Goal: Information Seeking & Learning: Find specific fact

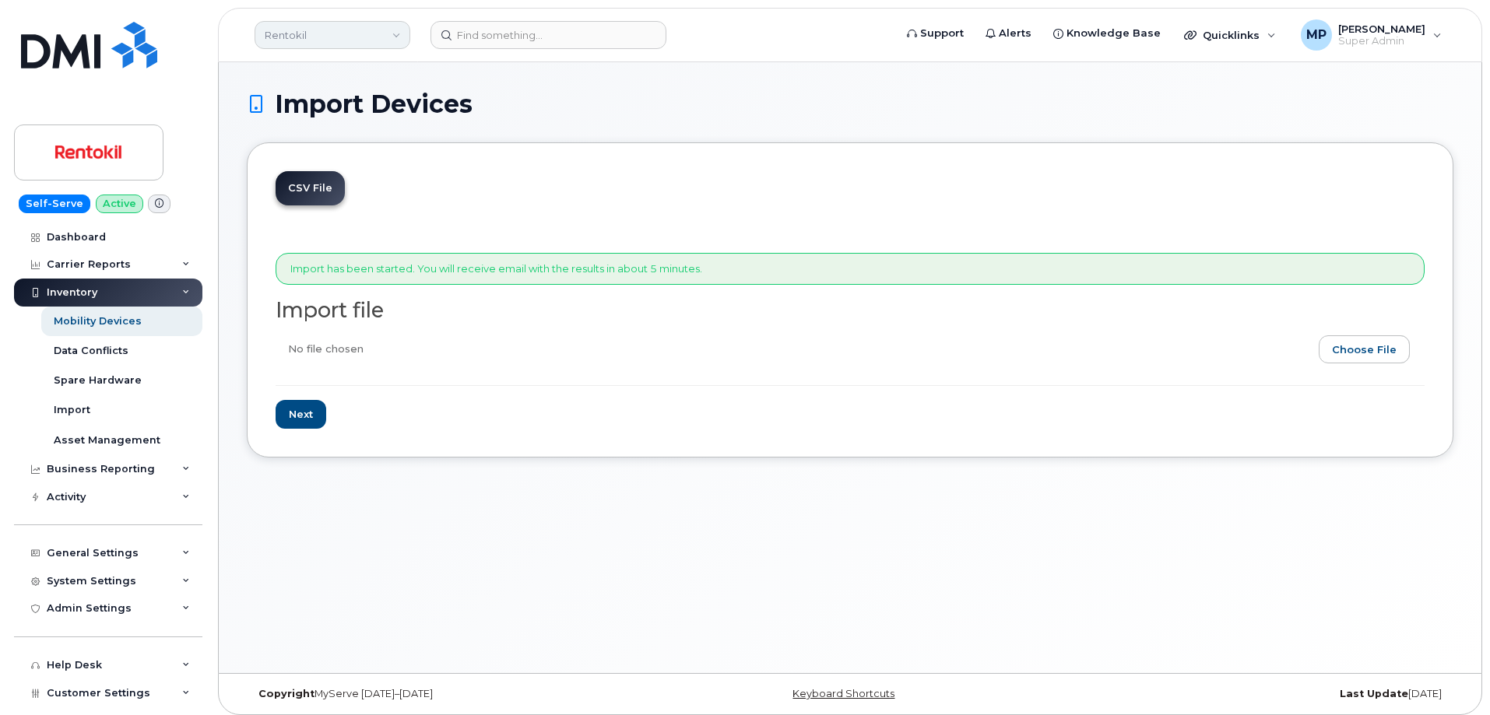
click at [338, 36] on link "Rentokil" at bounding box center [333, 35] width 156 height 28
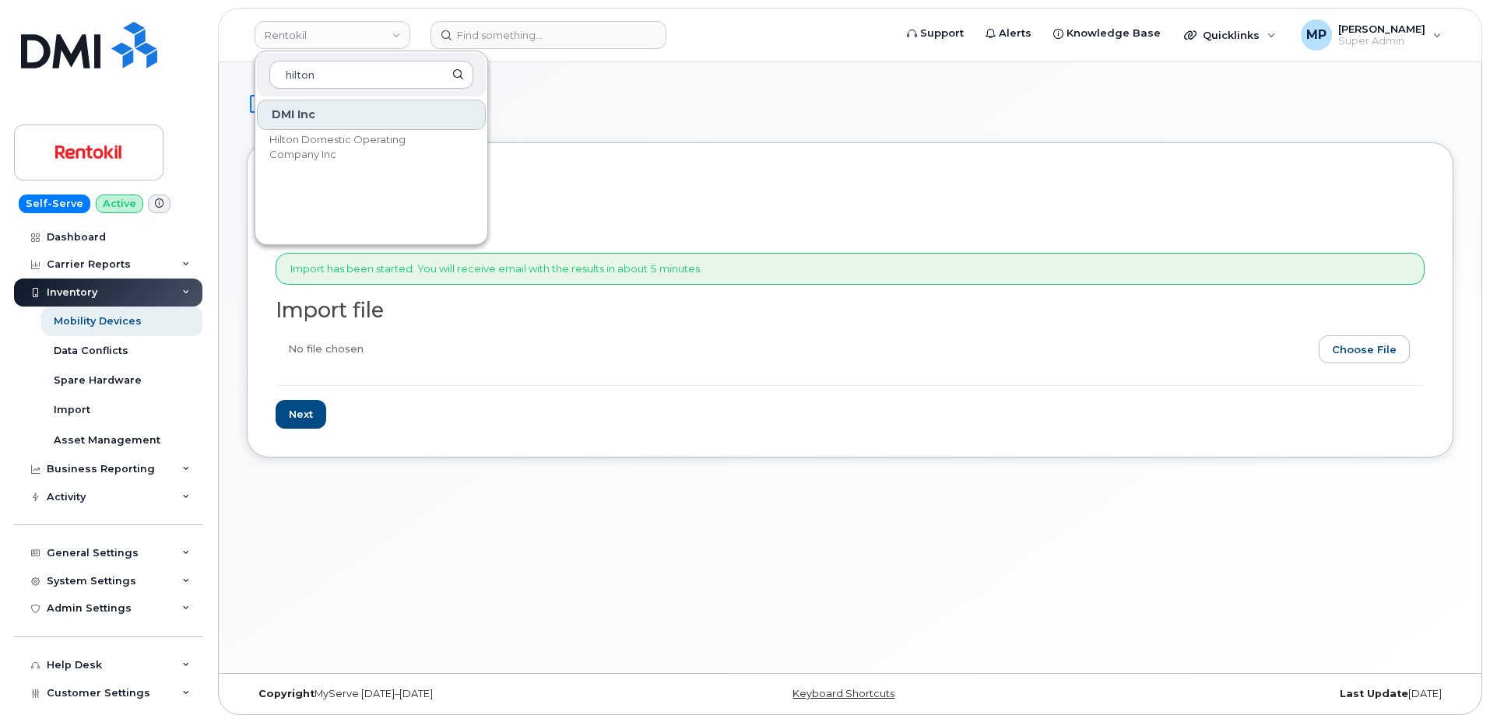
type input "hilton"
click at [312, 135] on span "Hilton Domestic Operating Company Inc" at bounding box center [358, 147] width 179 height 30
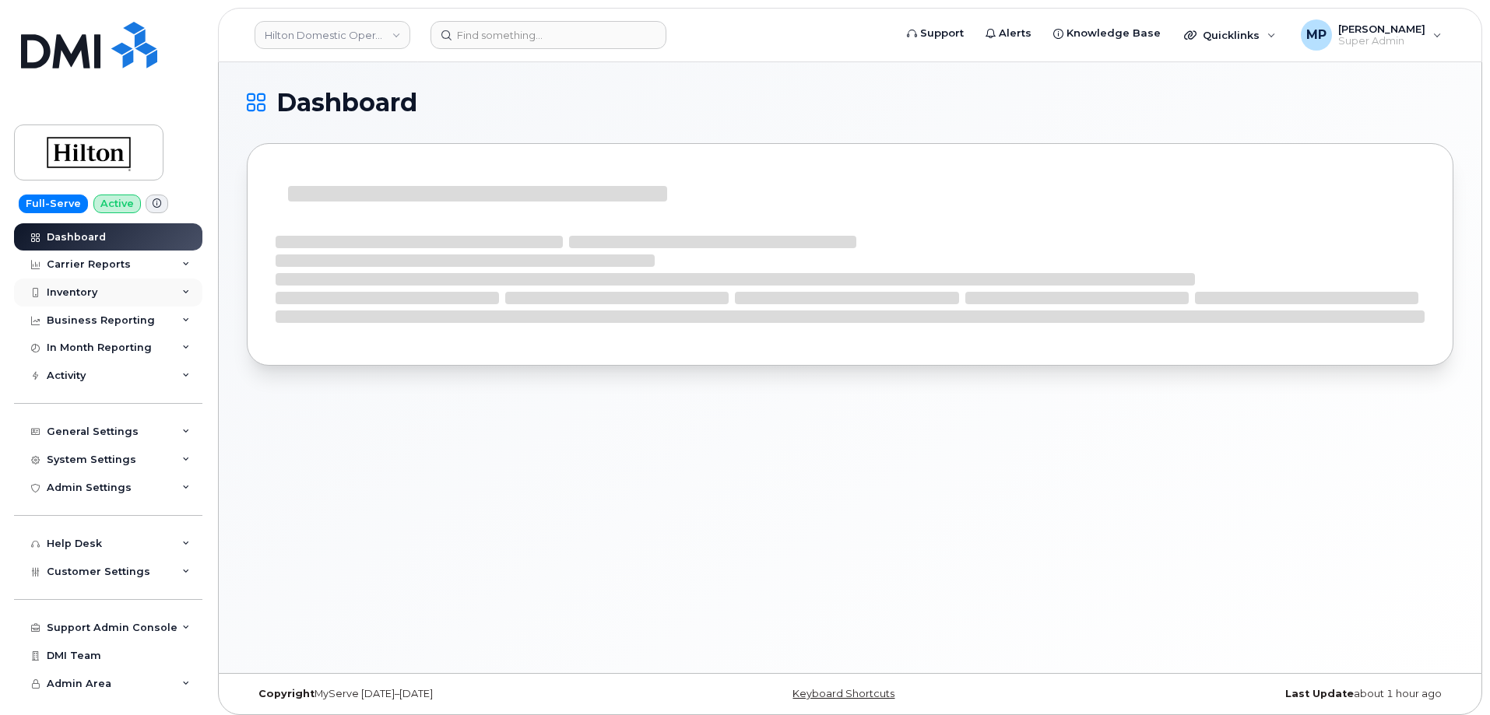
click at [102, 293] on div "Inventory" at bounding box center [108, 293] width 188 height 28
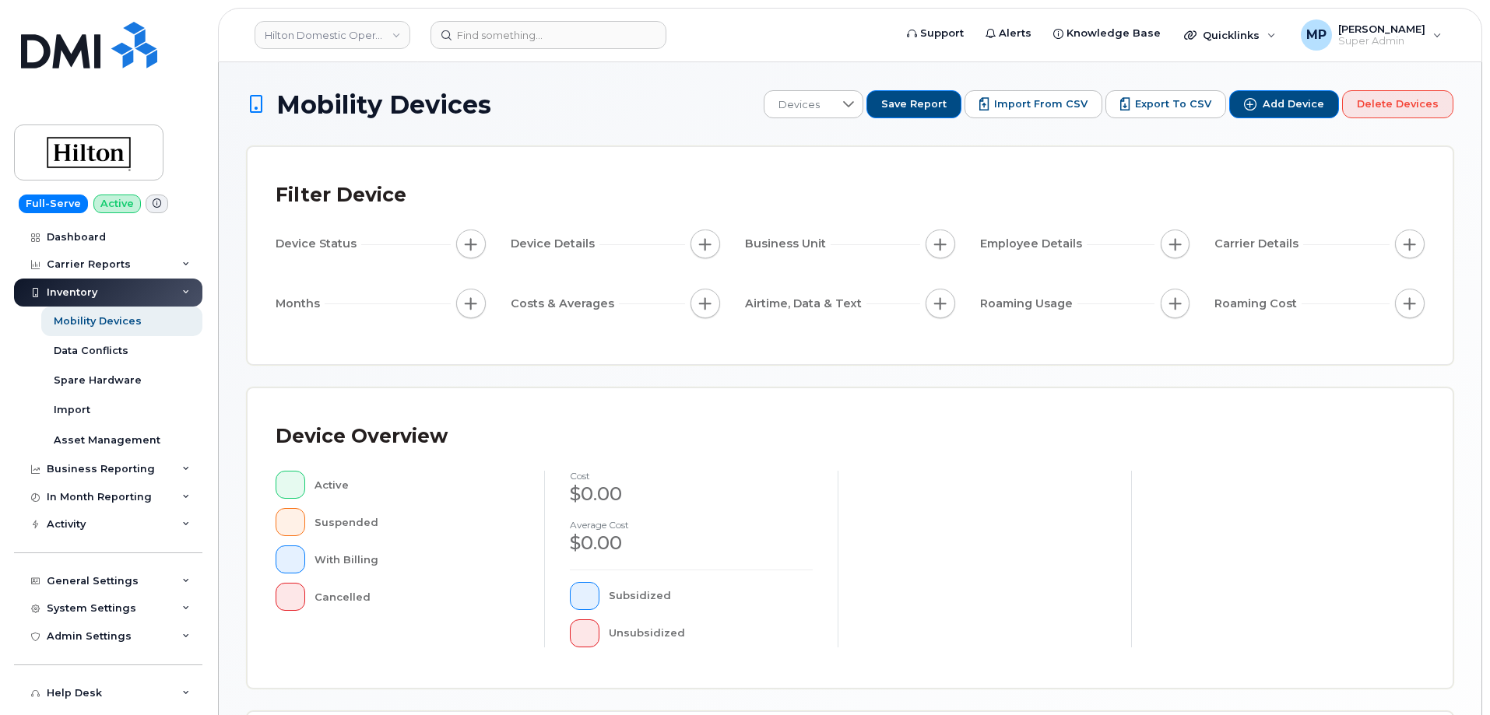
click at [731, 167] on div "Filter Device Device Status Device Details Business Unit Employee Details Carri…" at bounding box center [849, 255] width 1205 height 217
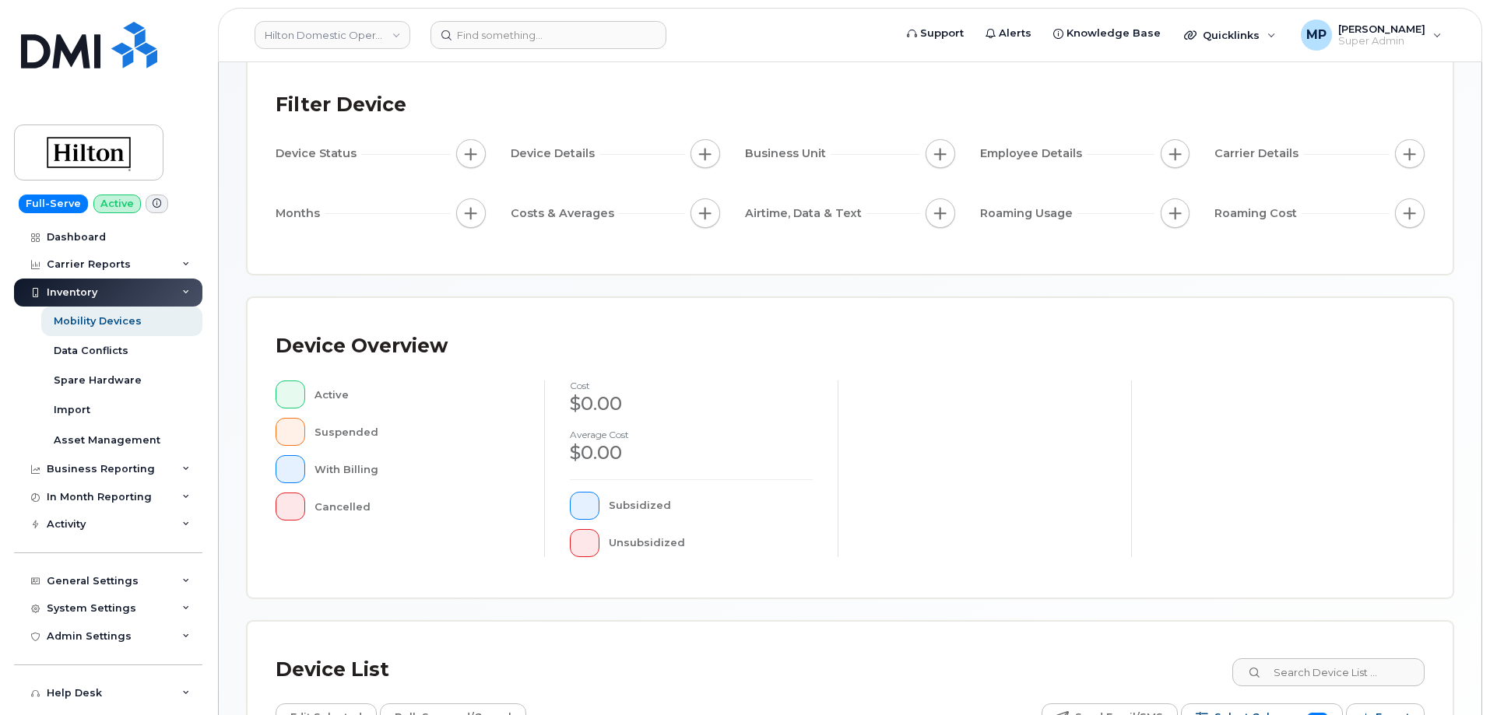
scroll to position [233, 0]
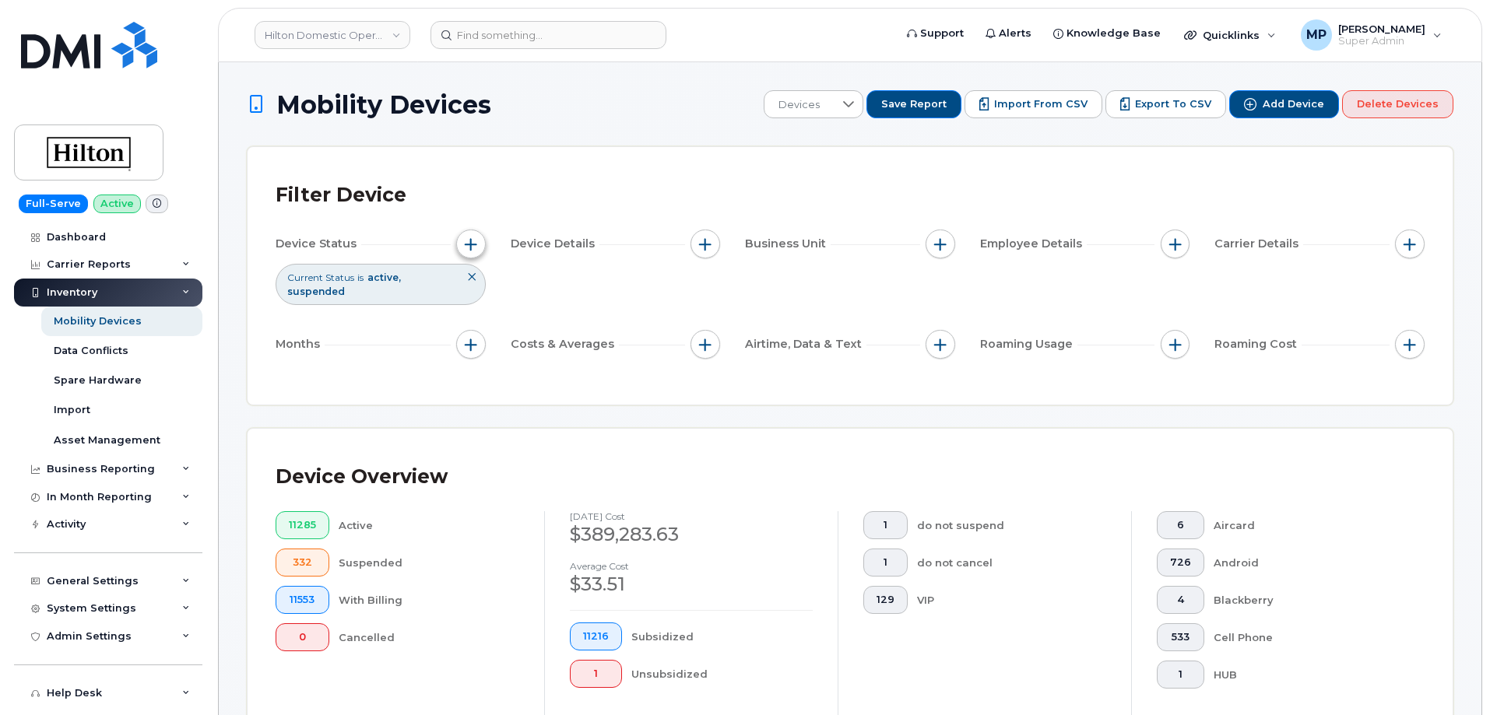
click at [476, 242] on span "button" at bounding box center [471, 244] width 12 height 12
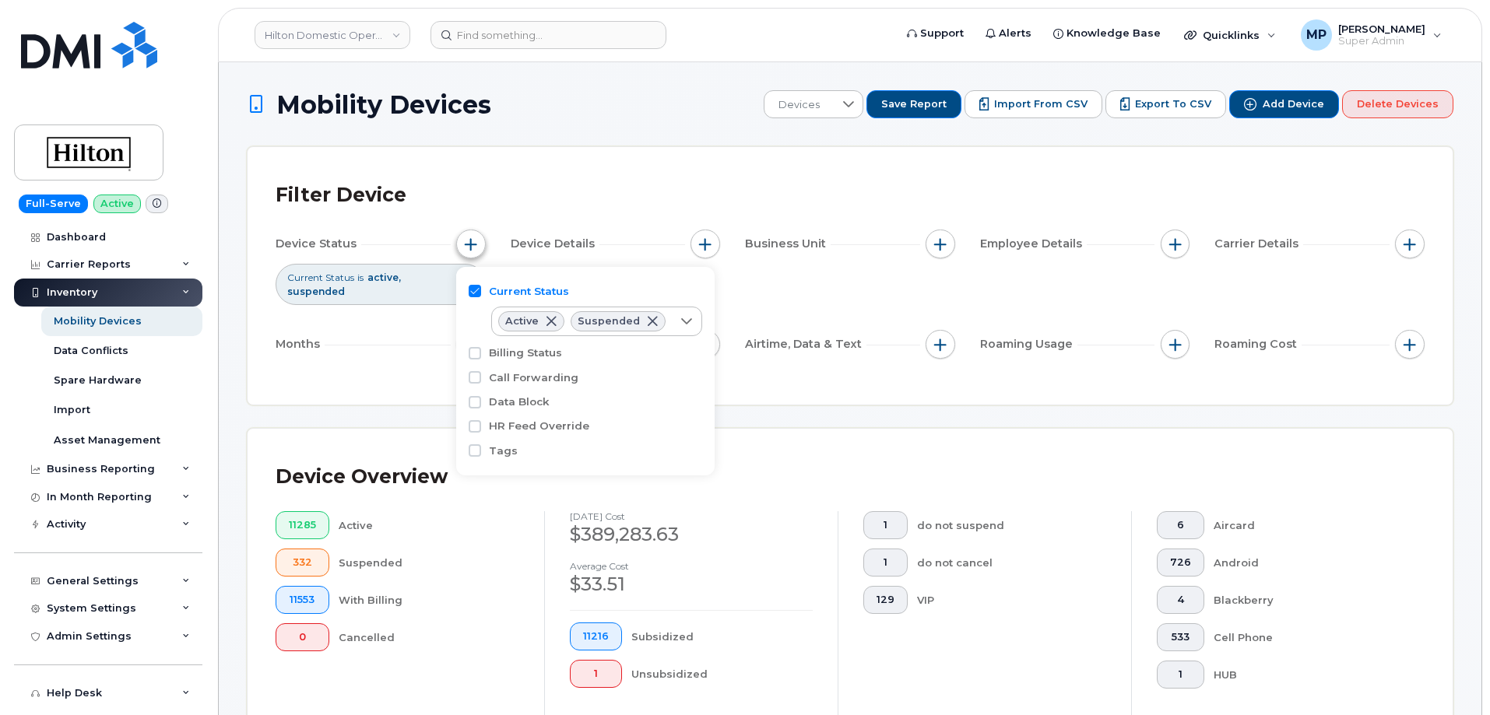
click at [476, 242] on span "button" at bounding box center [471, 244] width 12 height 12
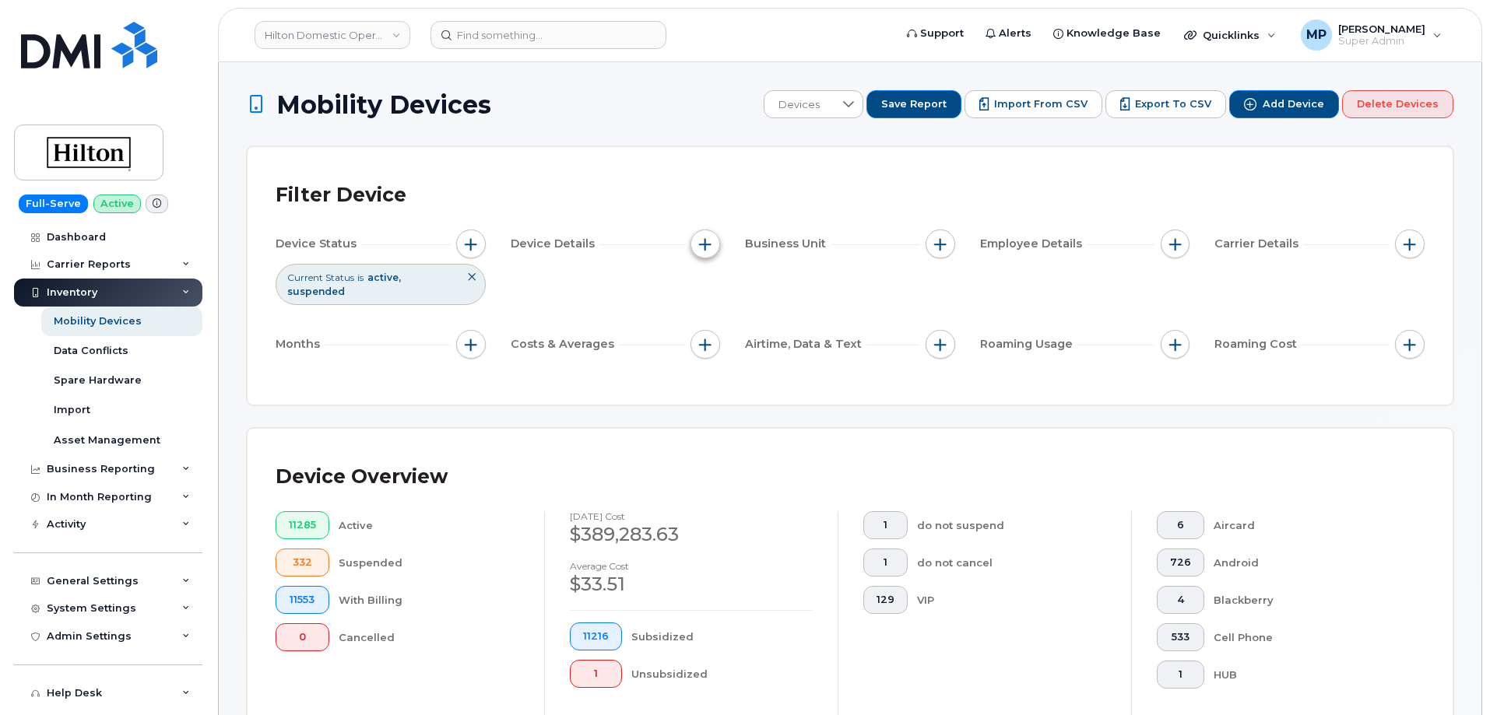
click at [706, 241] on span "button" at bounding box center [705, 244] width 12 height 12
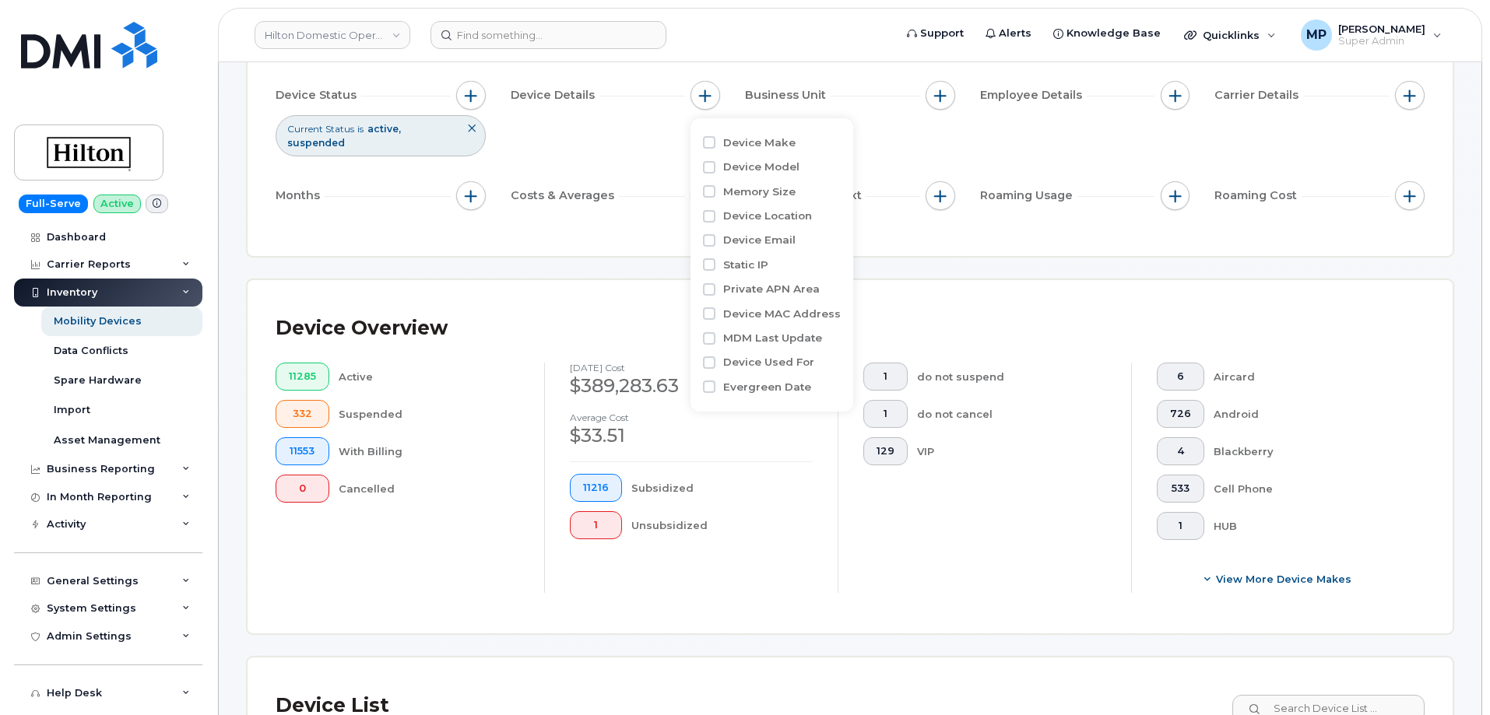
scroll to position [156, 0]
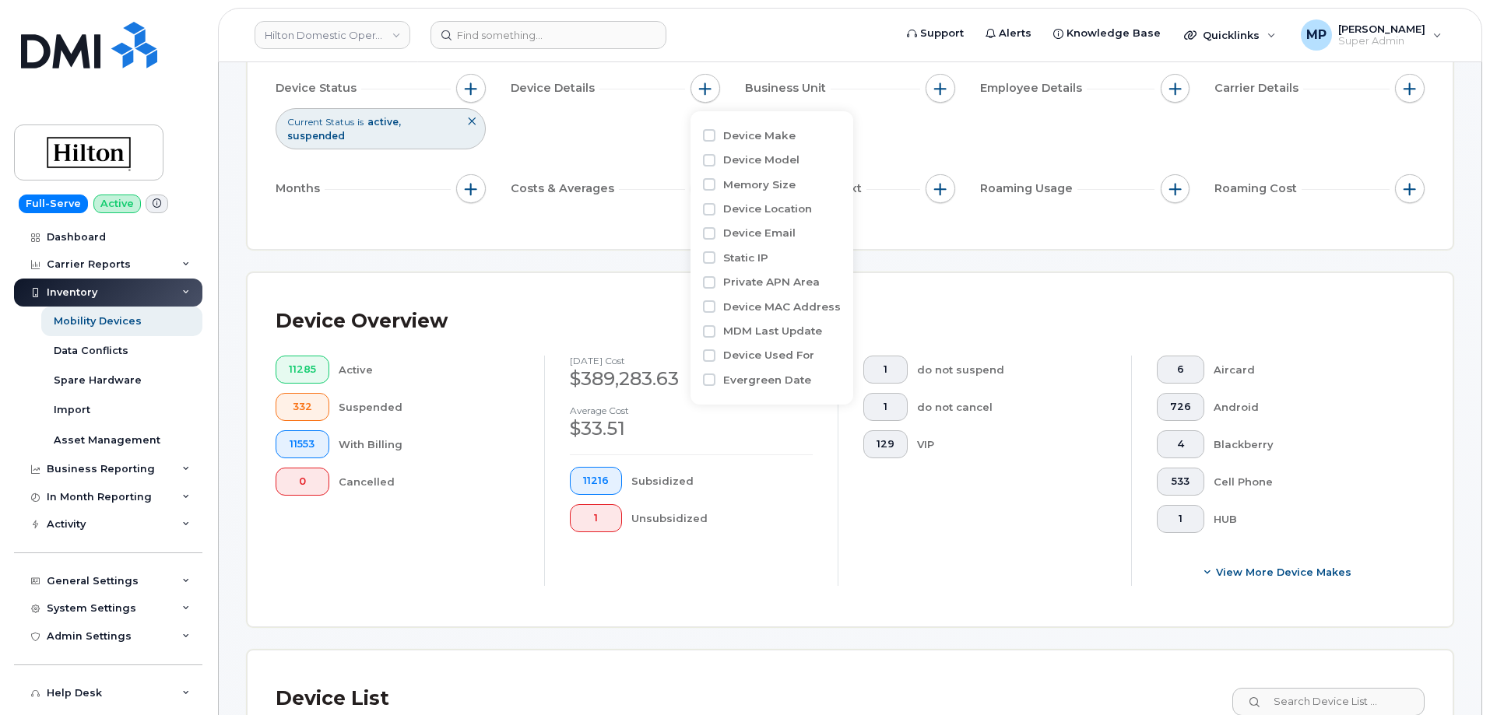
click at [637, 225] on div "Filter Device Device Status Current Status is active suspended Device Details B…" at bounding box center [849, 120] width 1205 height 258
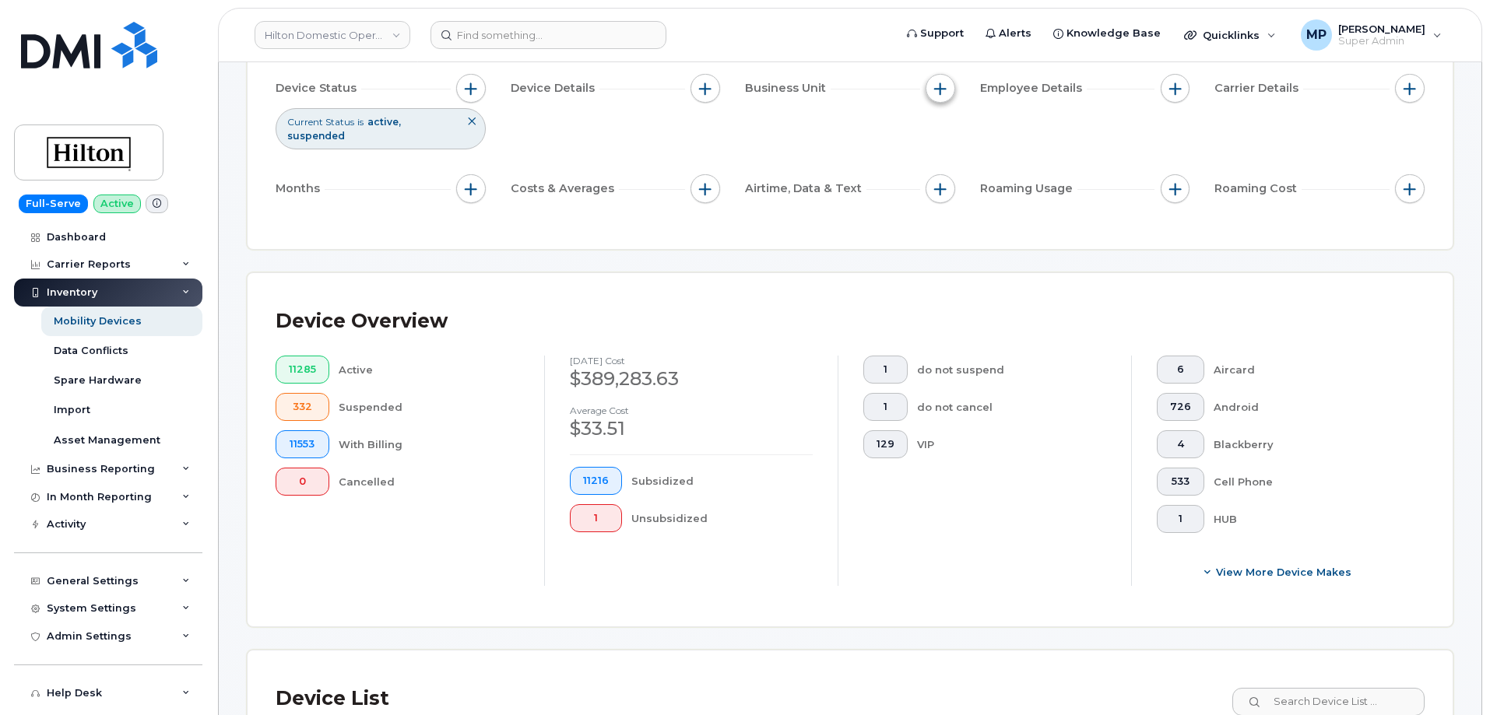
click at [942, 90] on span "button" at bounding box center [940, 88] width 12 height 12
drag, startPoint x: 837, startPoint y: 246, endPoint x: 855, endPoint y: 247, distance: 17.9
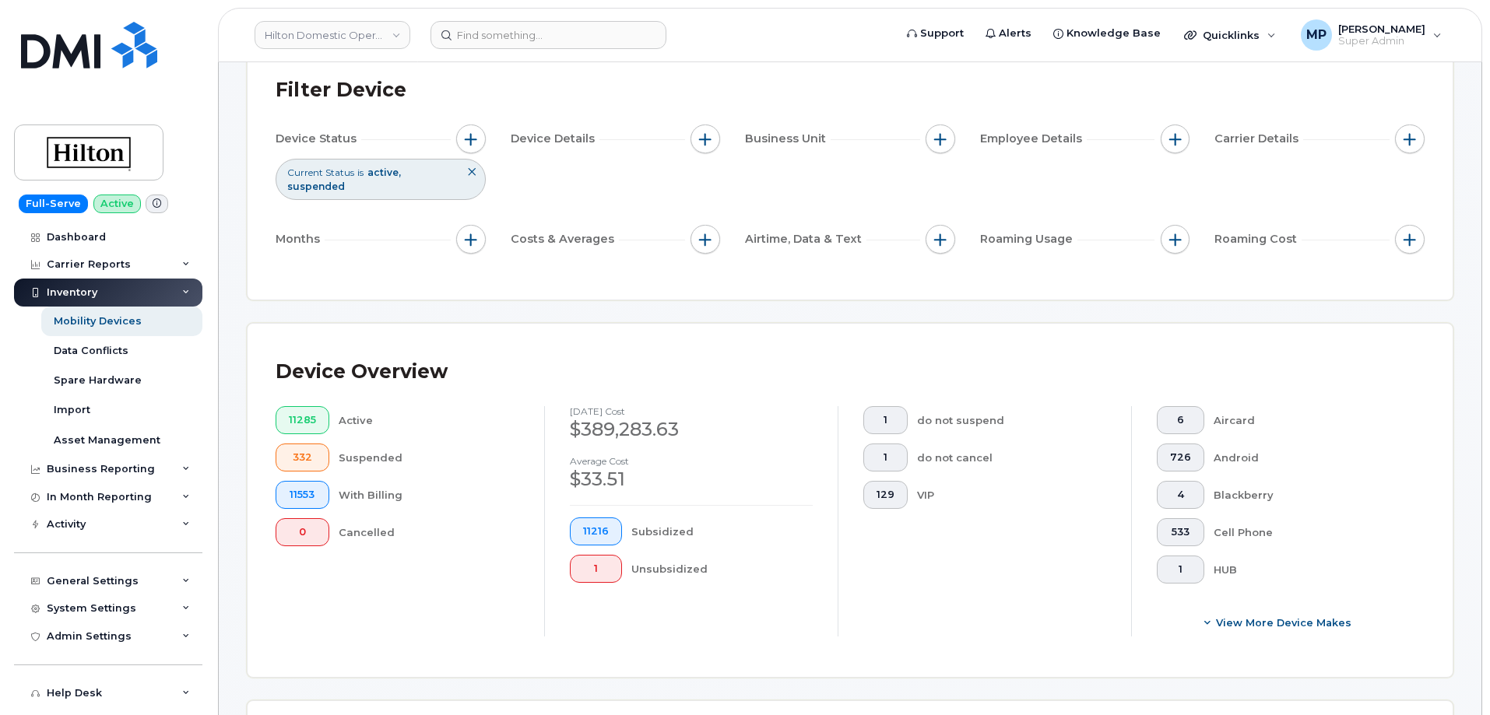
scroll to position [78, 0]
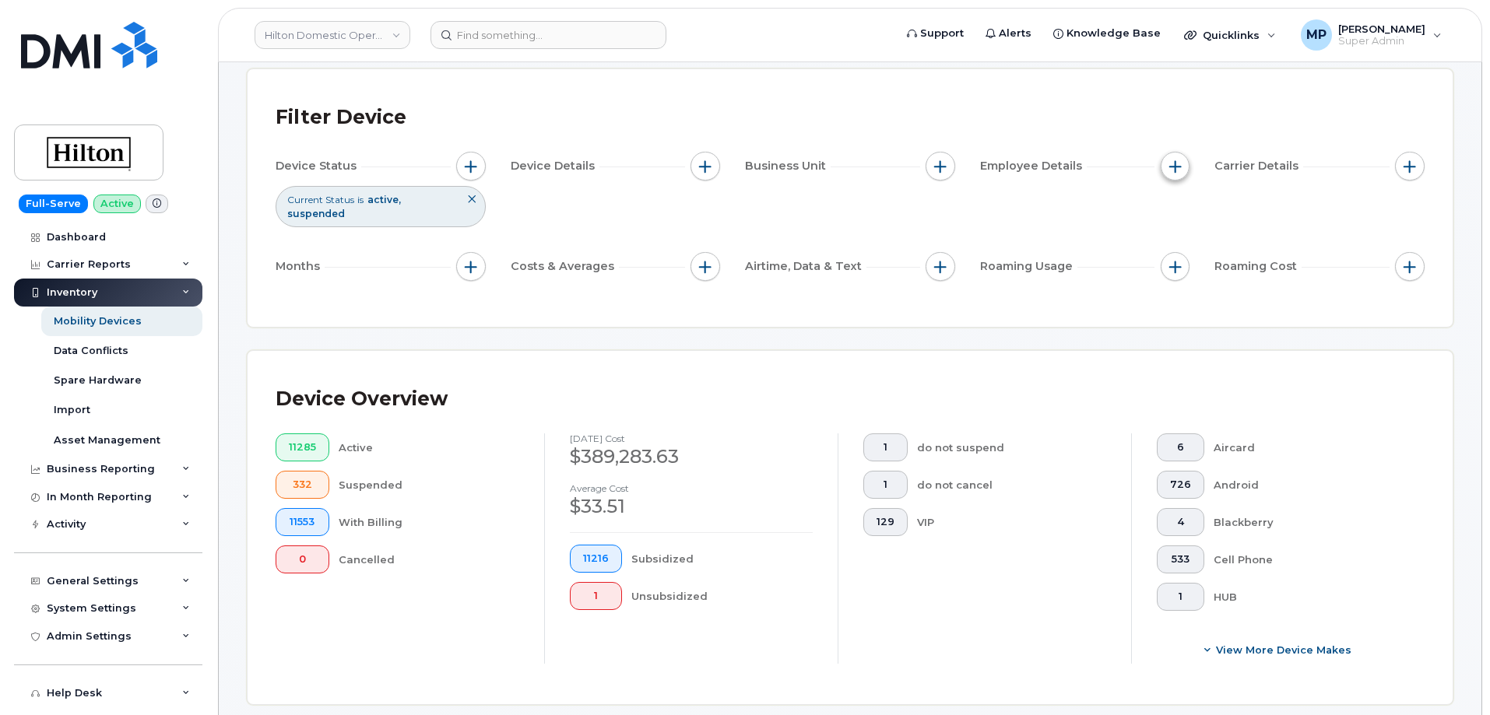
click at [1171, 164] on span "button" at bounding box center [1175, 166] width 12 height 12
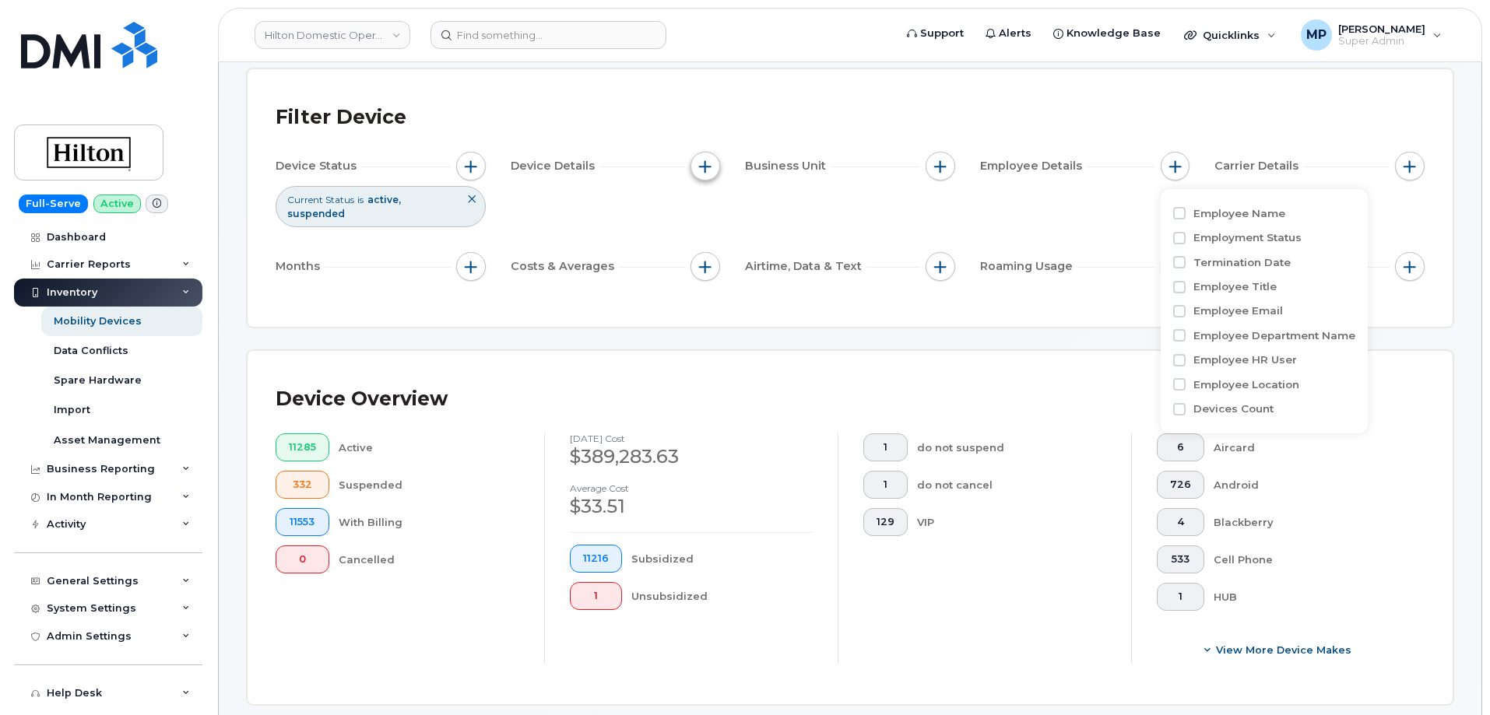
click at [707, 160] on span "button" at bounding box center [705, 166] width 12 height 12
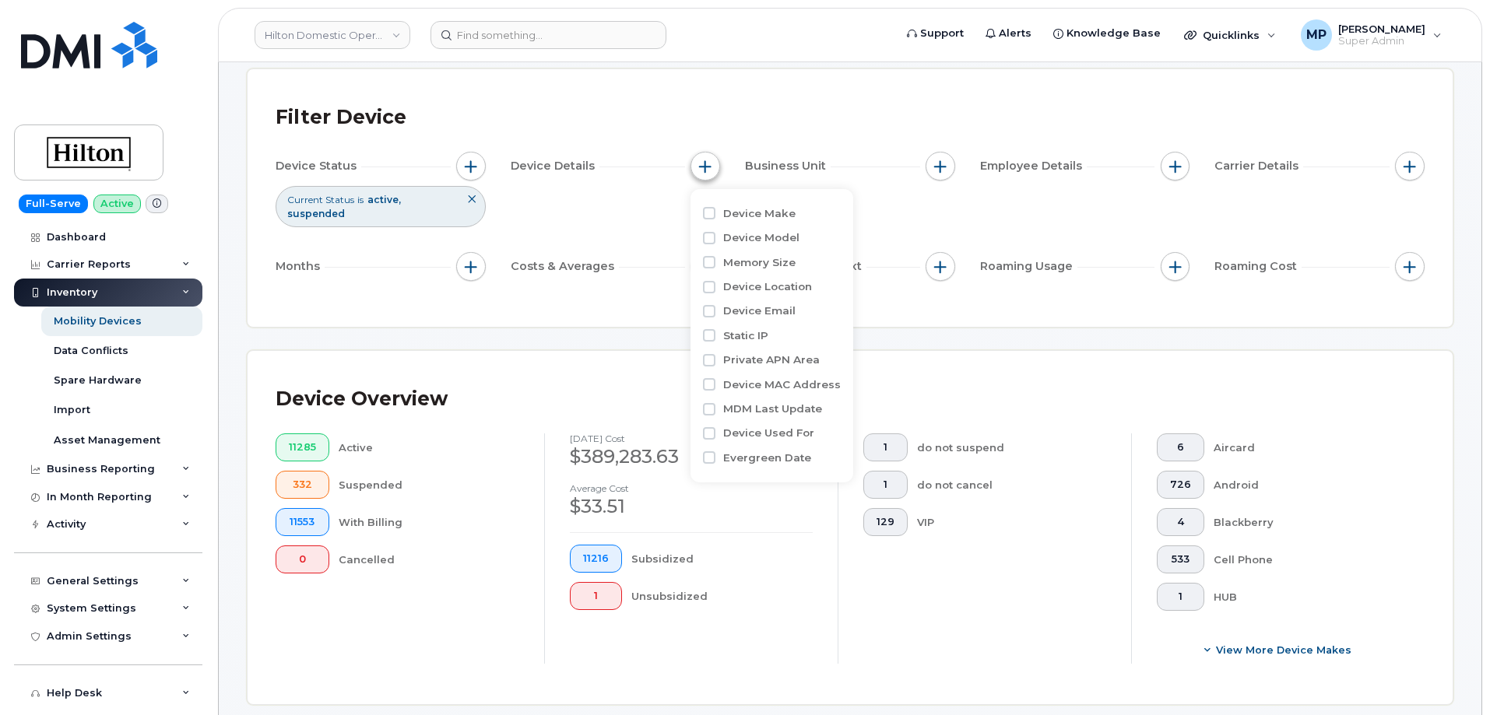
click at [708, 163] on span "button" at bounding box center [705, 166] width 12 height 12
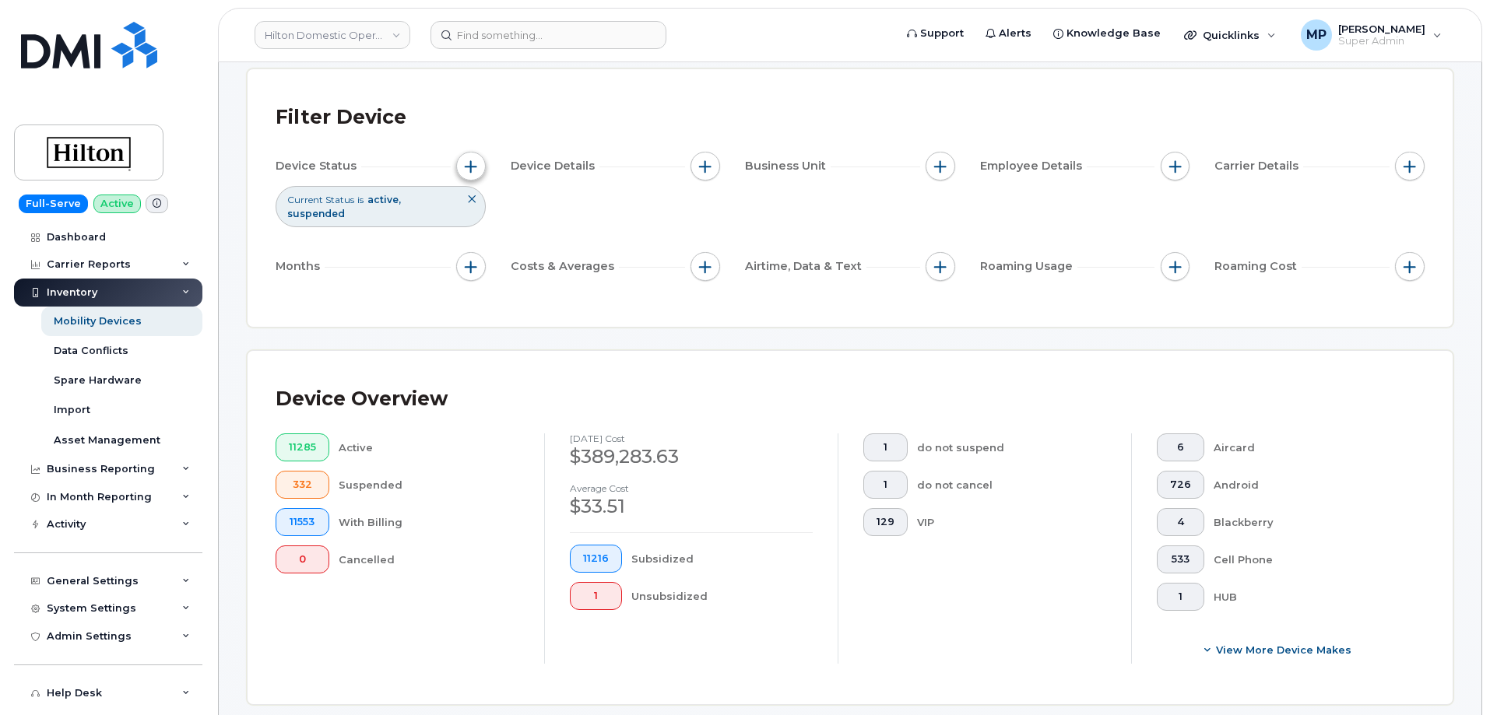
click at [475, 166] on span "button" at bounding box center [471, 166] width 12 height 12
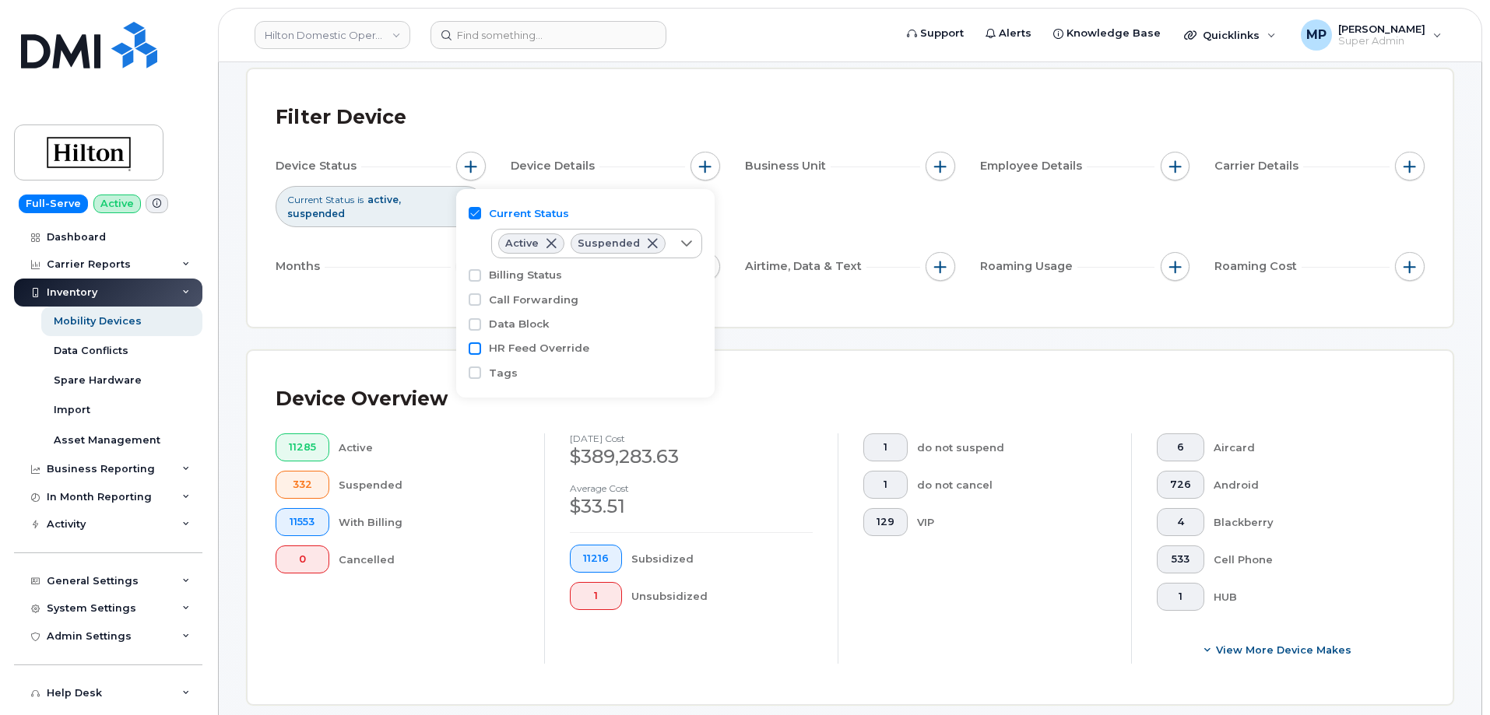
click at [476, 348] on input "HR Feed Override" at bounding box center [475, 348] width 12 height 12
checkbox input "true"
click at [680, 377] on icon at bounding box center [686, 378] width 12 height 12
click at [541, 415] on span "Active" at bounding box center [538, 413] width 32 height 15
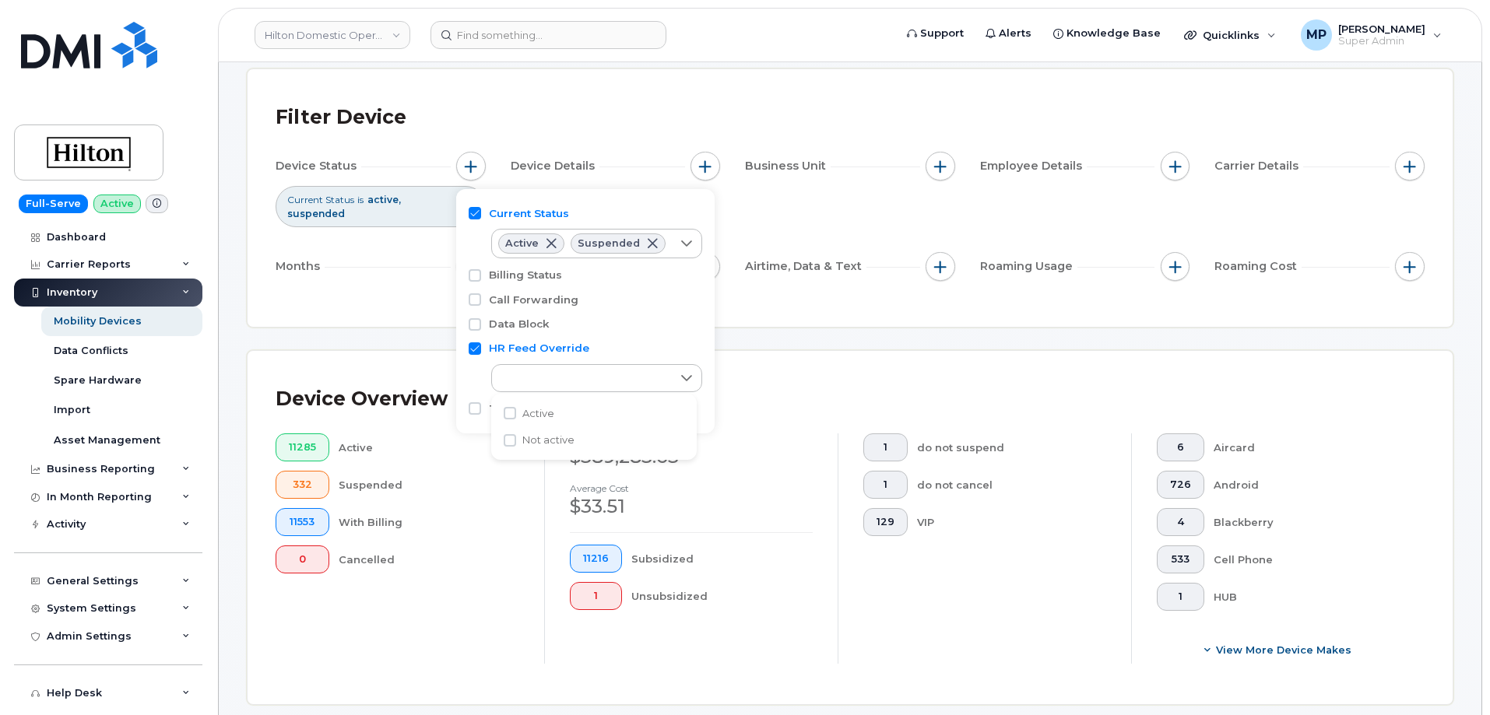
checkbox input "true"
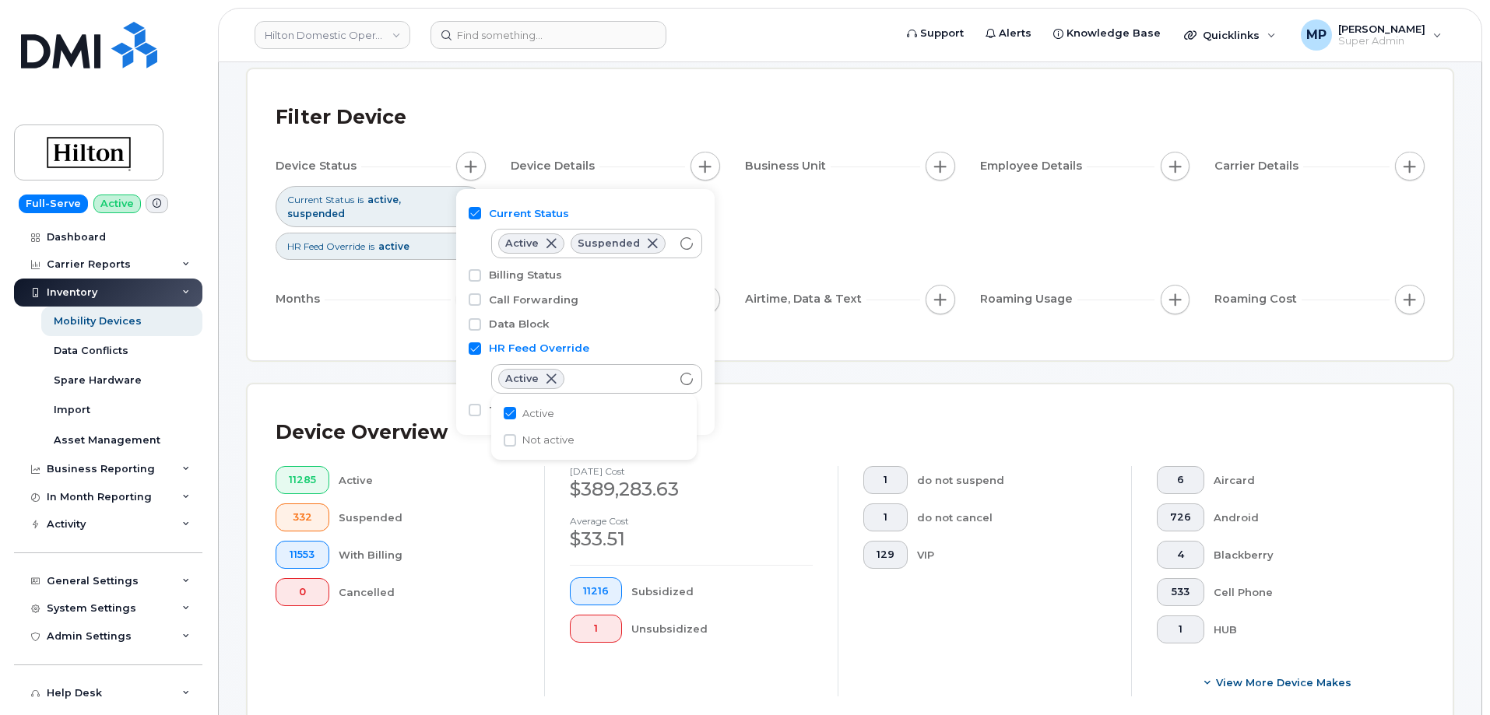
click at [795, 338] on div "Filter Device Device Status Current Status is active suspended HR Feed Override…" at bounding box center [849, 214] width 1205 height 291
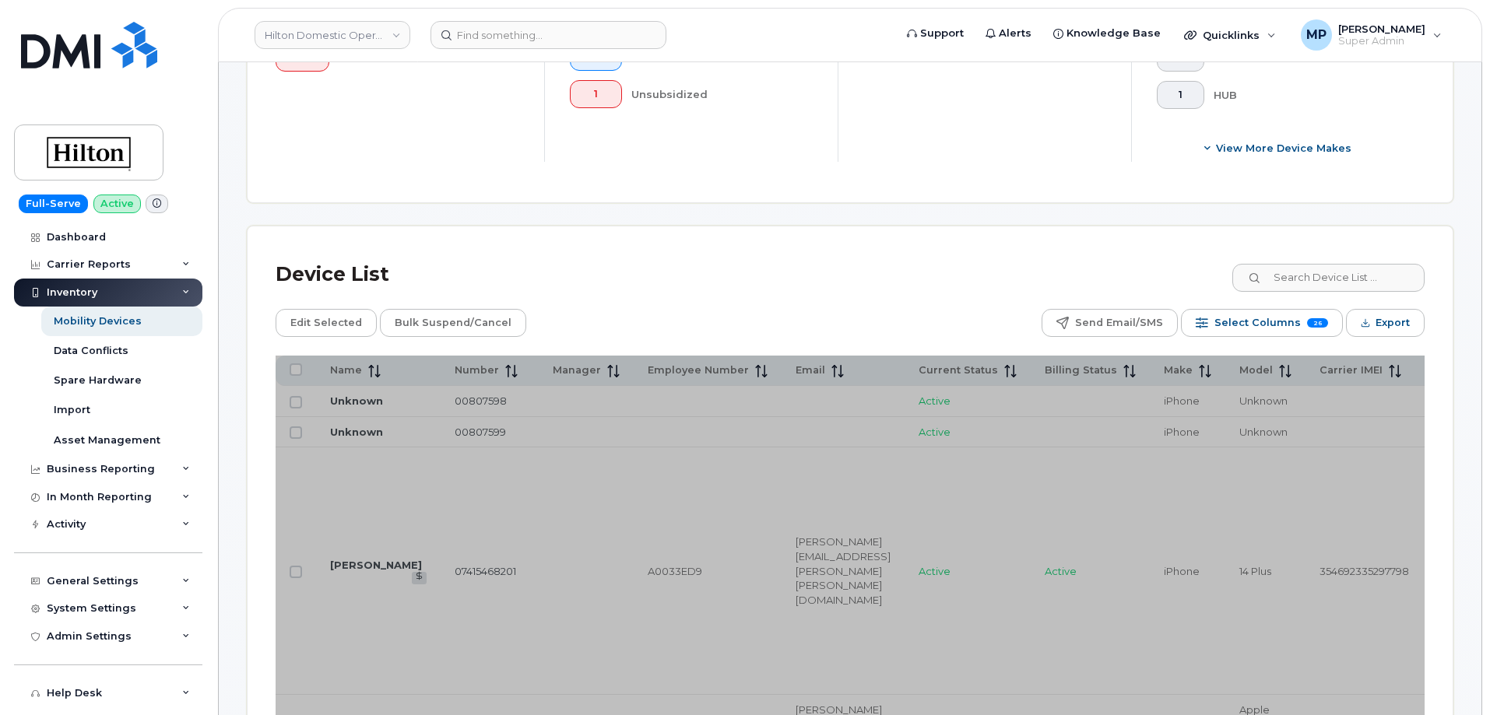
scroll to position [700, 0]
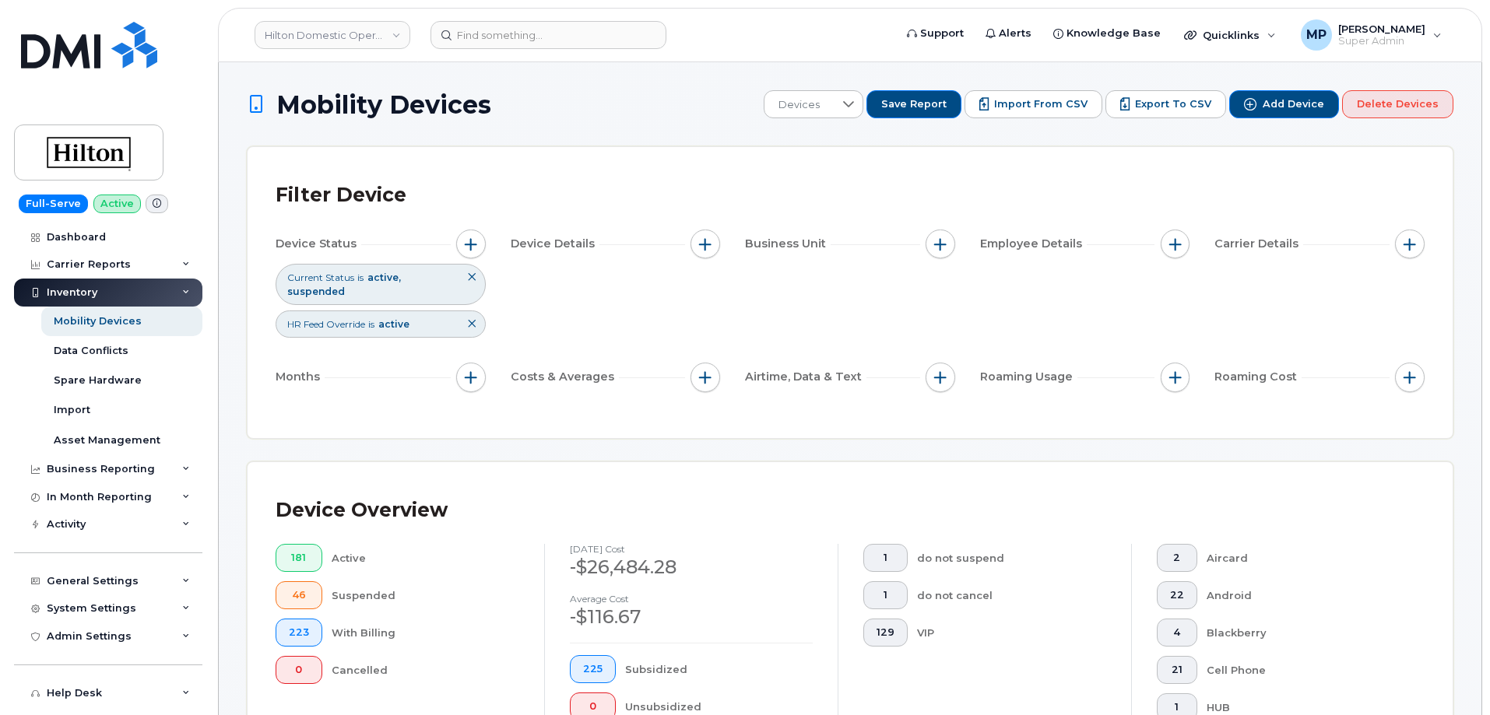
drag, startPoint x: 472, startPoint y: 311, endPoint x: 482, endPoint y: 347, distance: 37.0
click at [472, 319] on icon at bounding box center [471, 323] width 9 height 9
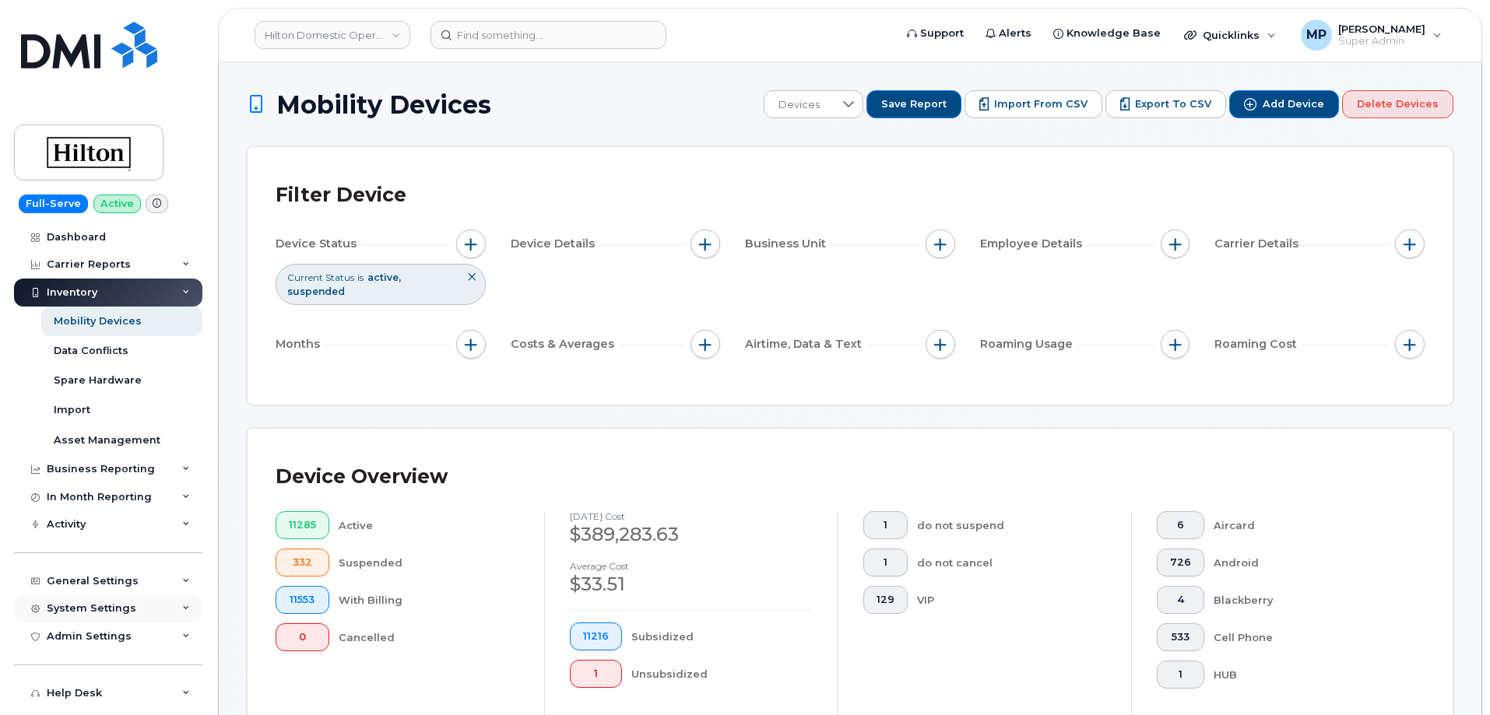
click at [81, 598] on div "System Settings" at bounding box center [108, 609] width 188 height 28
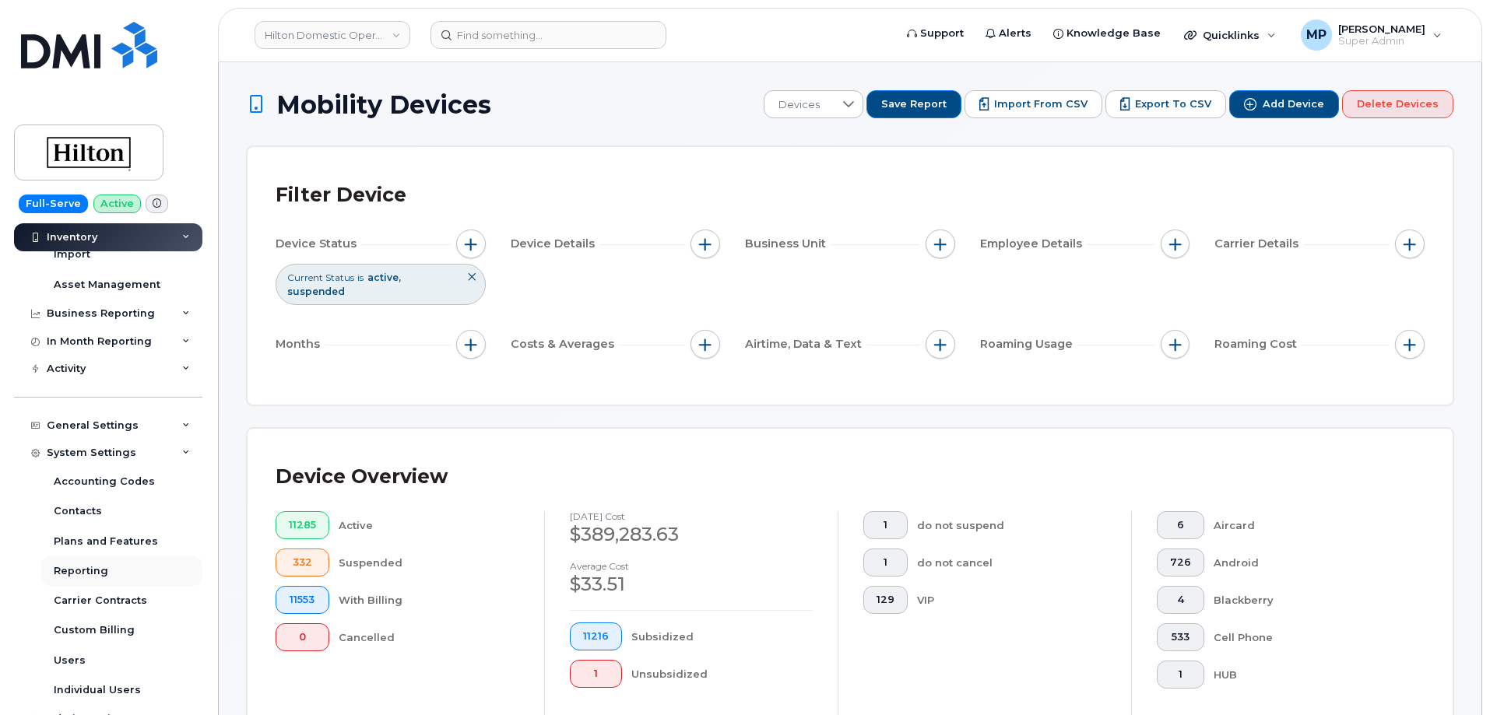
scroll to position [311, 0]
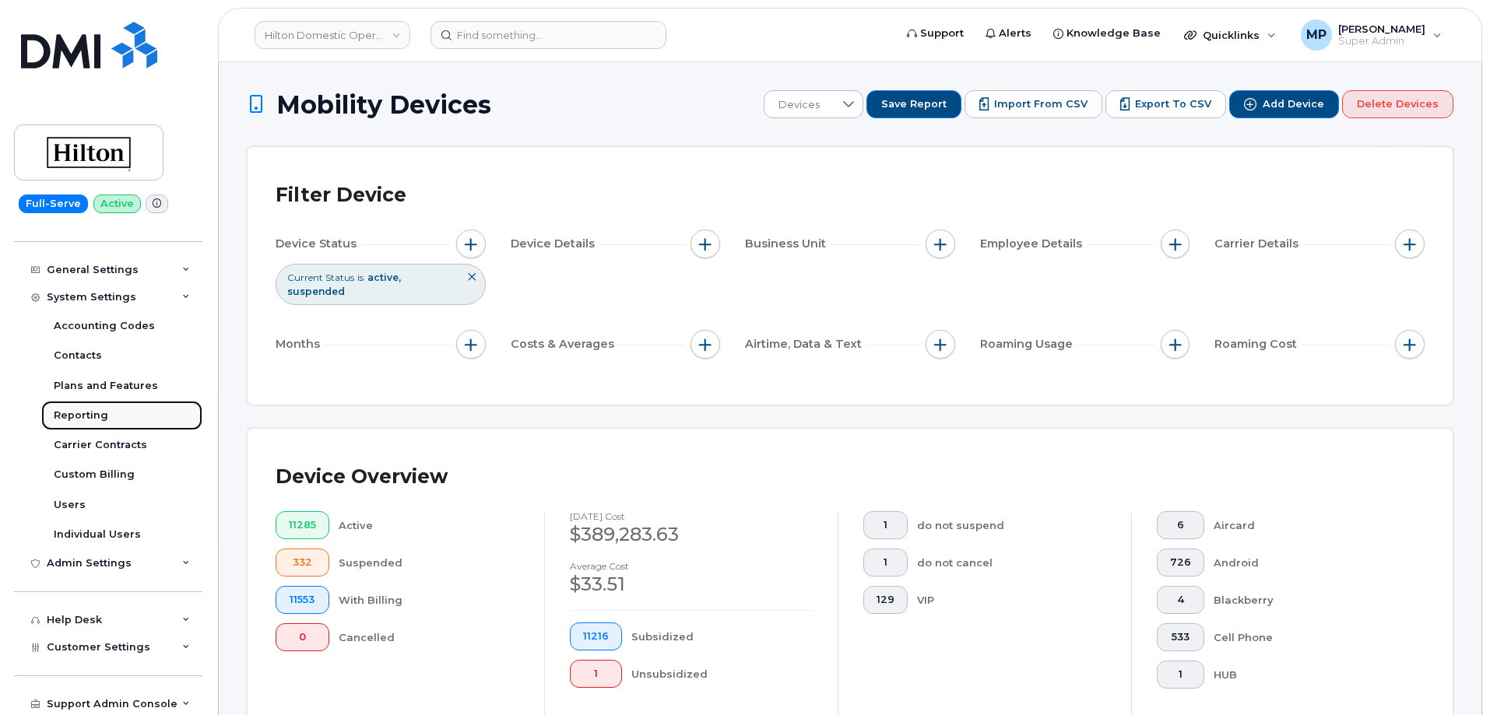
click at [82, 413] on div "Reporting" at bounding box center [81, 416] width 54 height 14
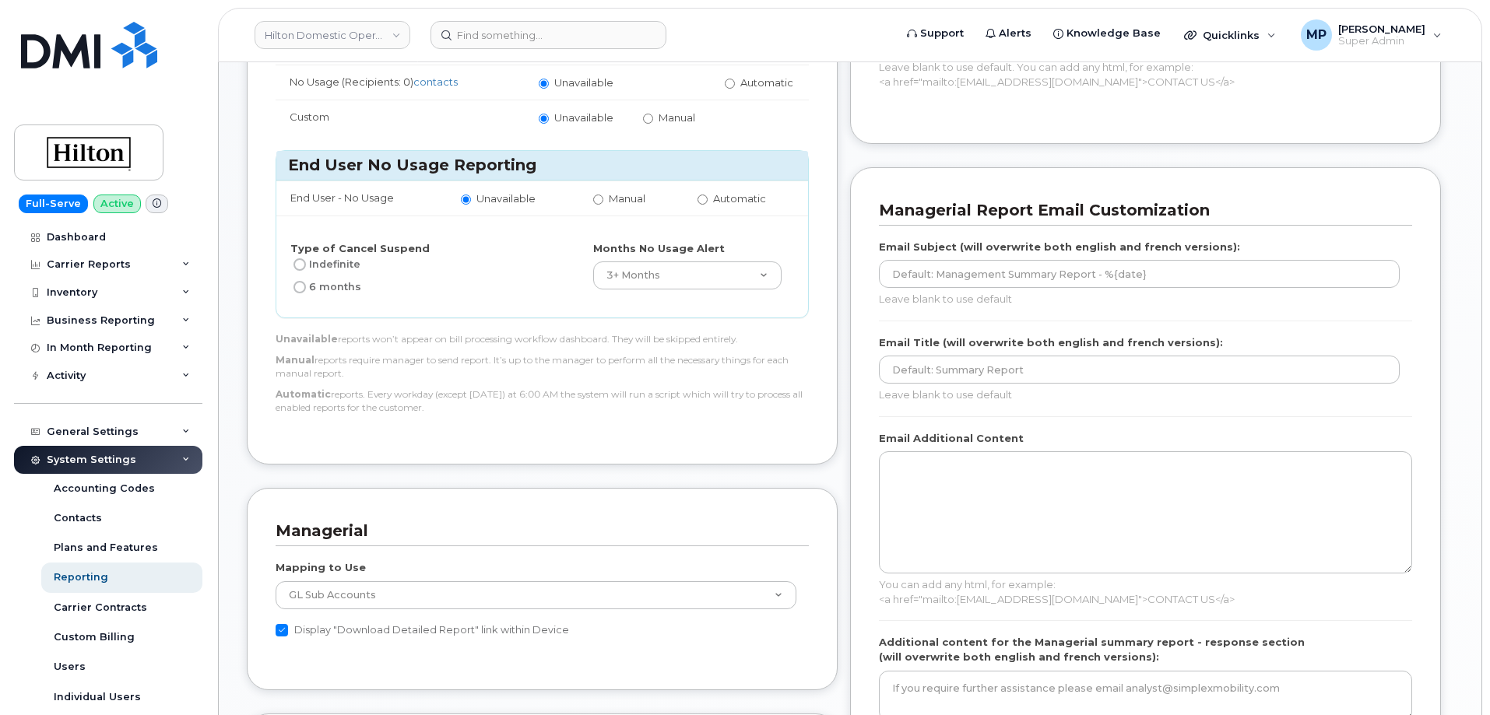
scroll to position [778, 0]
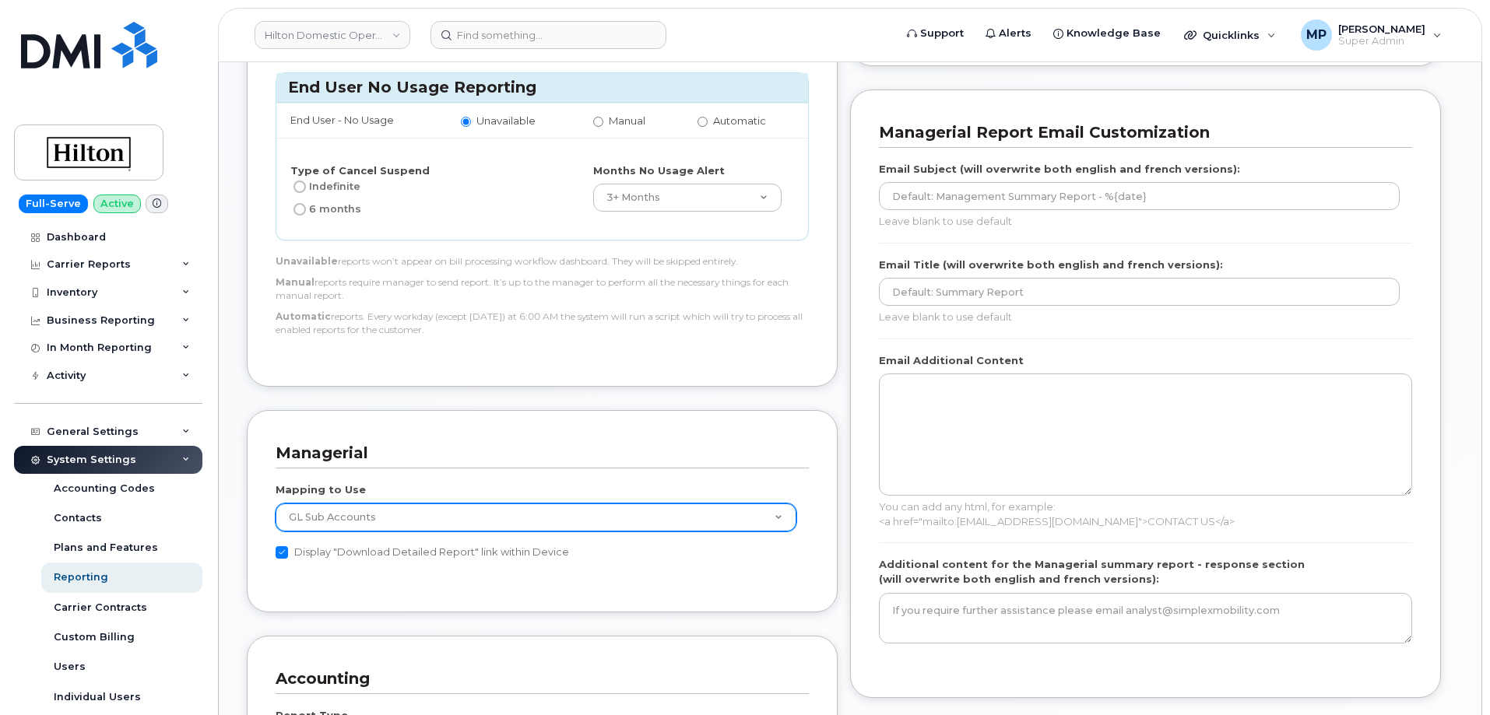
click at [760, 518] on select "GL Sub Accounts Device contacts" at bounding box center [536, 518] width 521 height 28
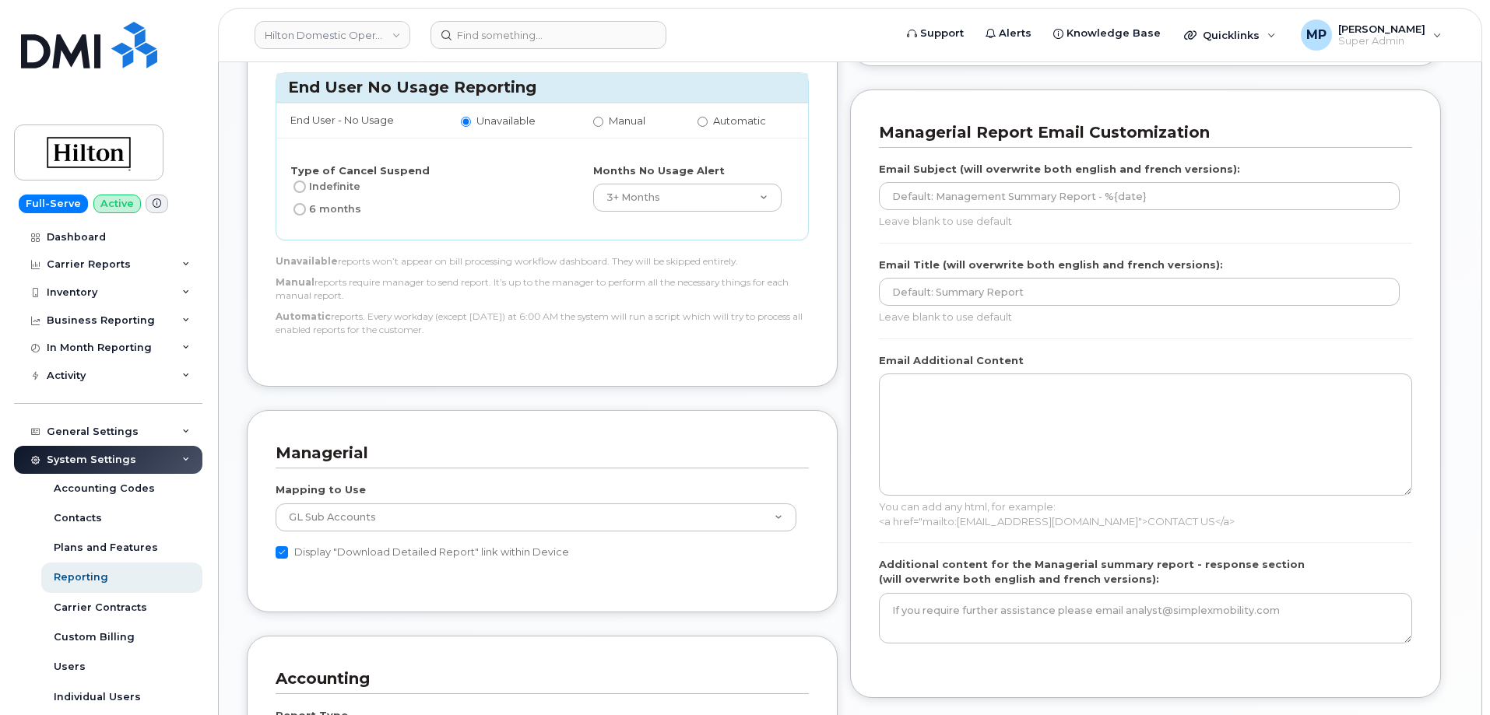
click at [718, 460] on h3 "Managerial" at bounding box center [536, 453] width 521 height 21
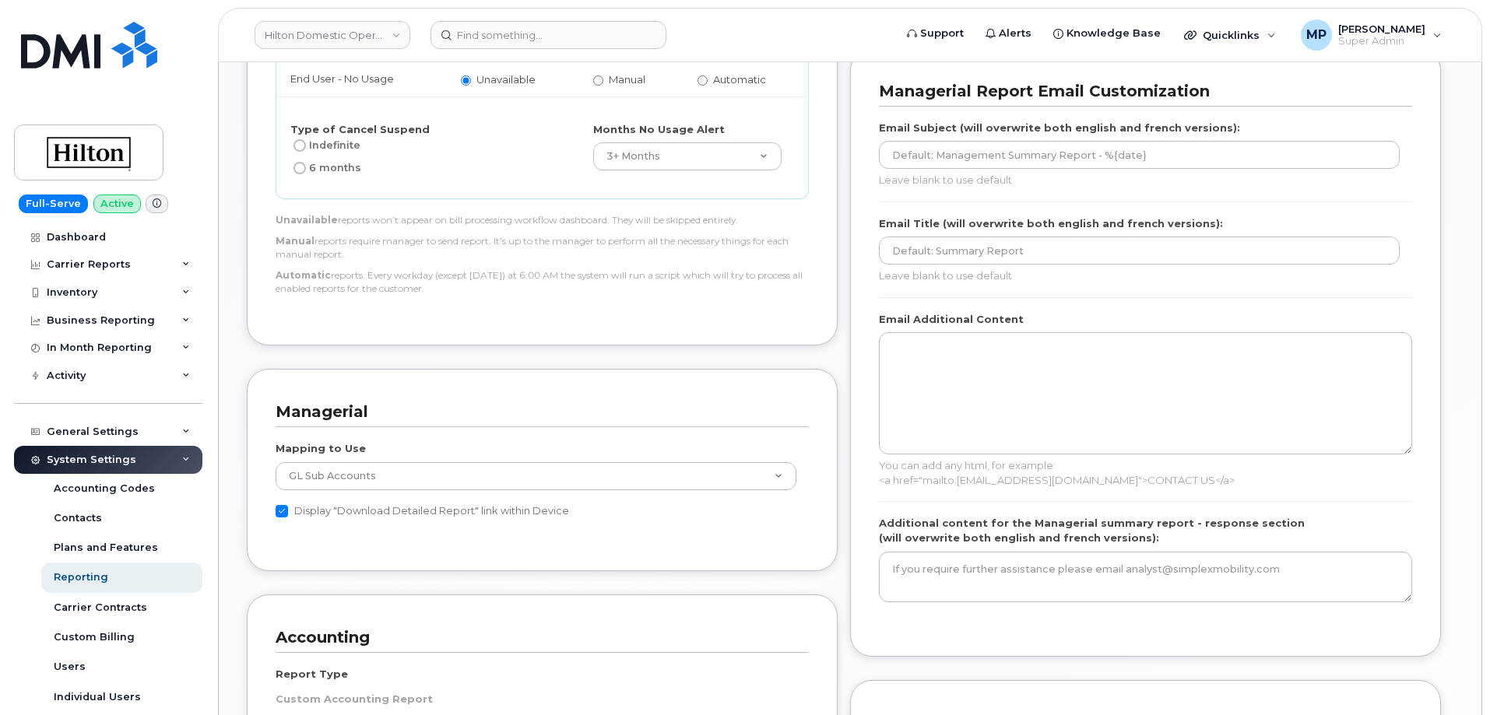
scroll to position [856, 0]
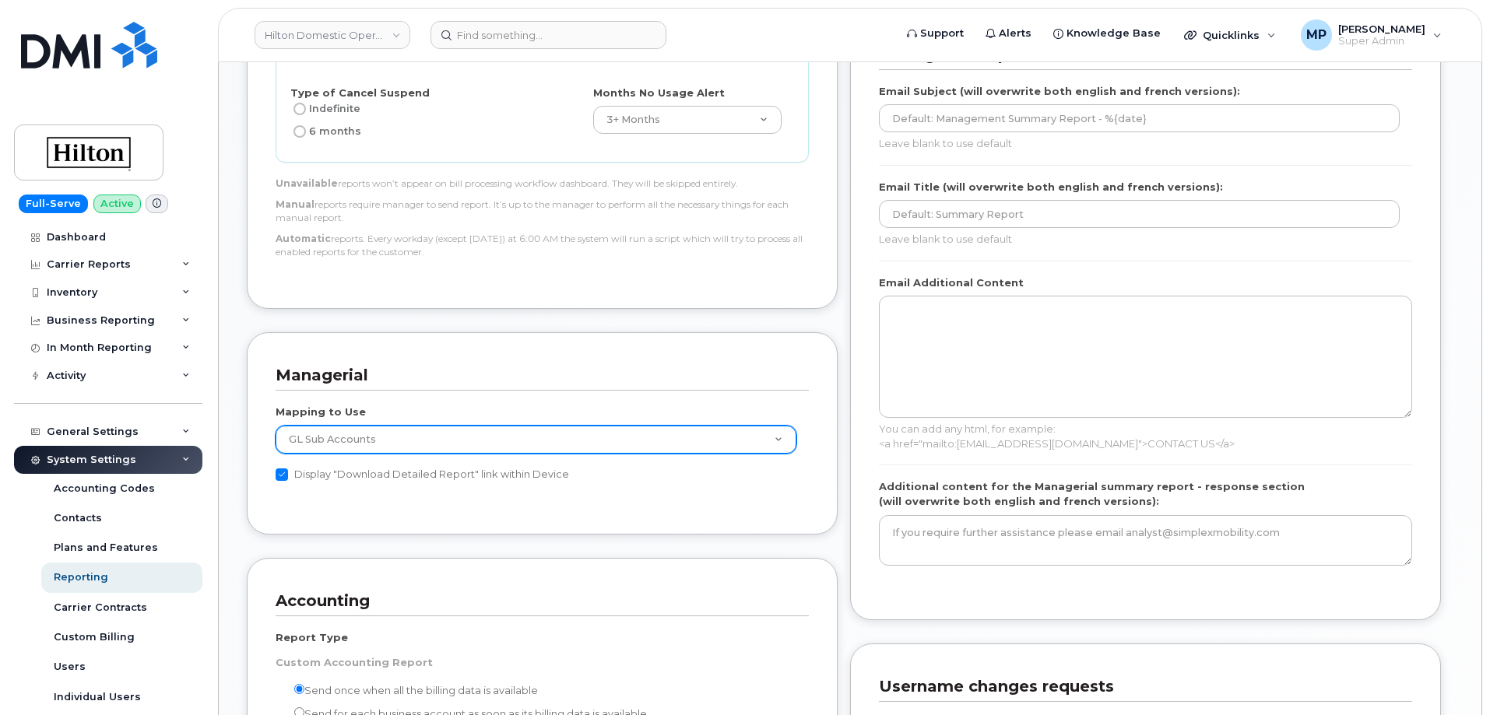
click at [722, 444] on select "GL Sub Accounts Device contacts" at bounding box center [536, 440] width 521 height 28
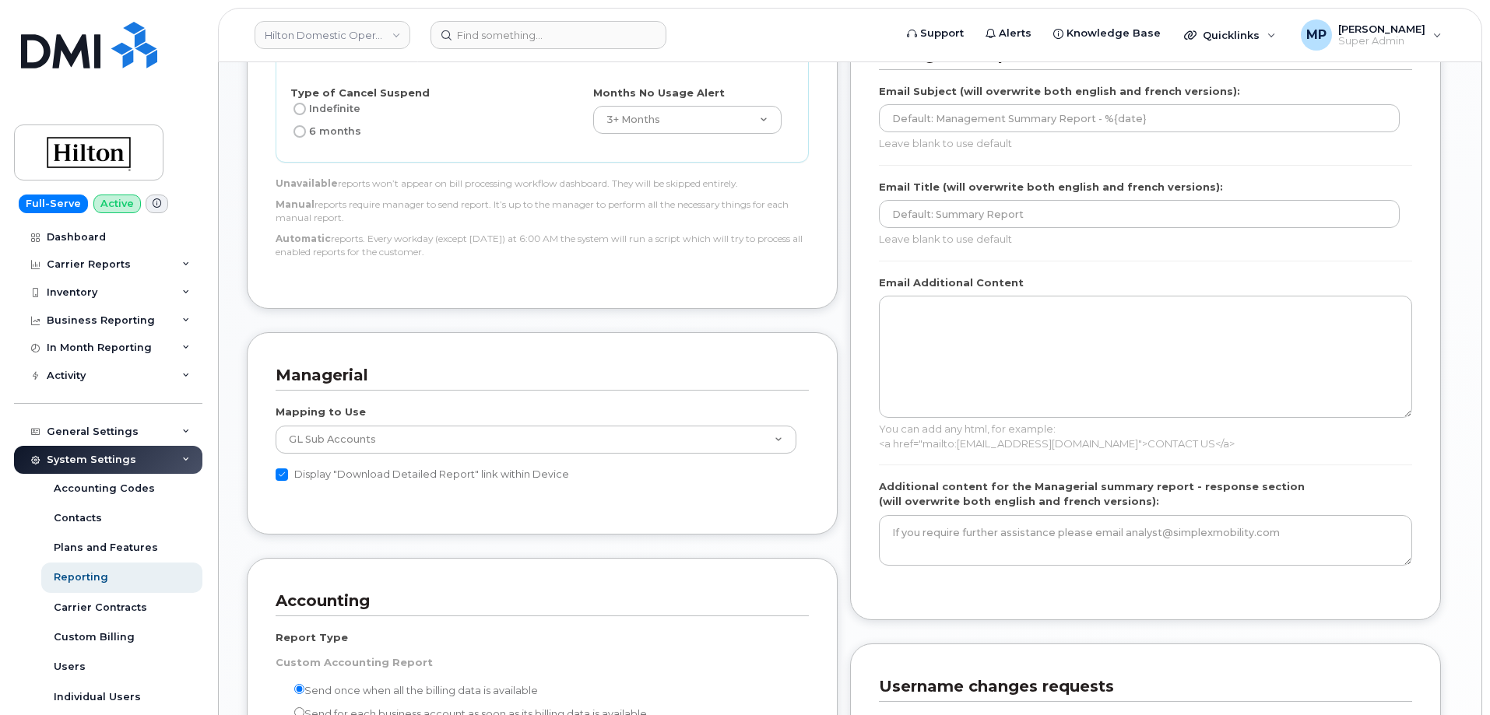
click at [700, 370] on h3 "Managerial" at bounding box center [536, 375] width 521 height 21
click at [114, 430] on div "General Settings" at bounding box center [93, 432] width 92 height 12
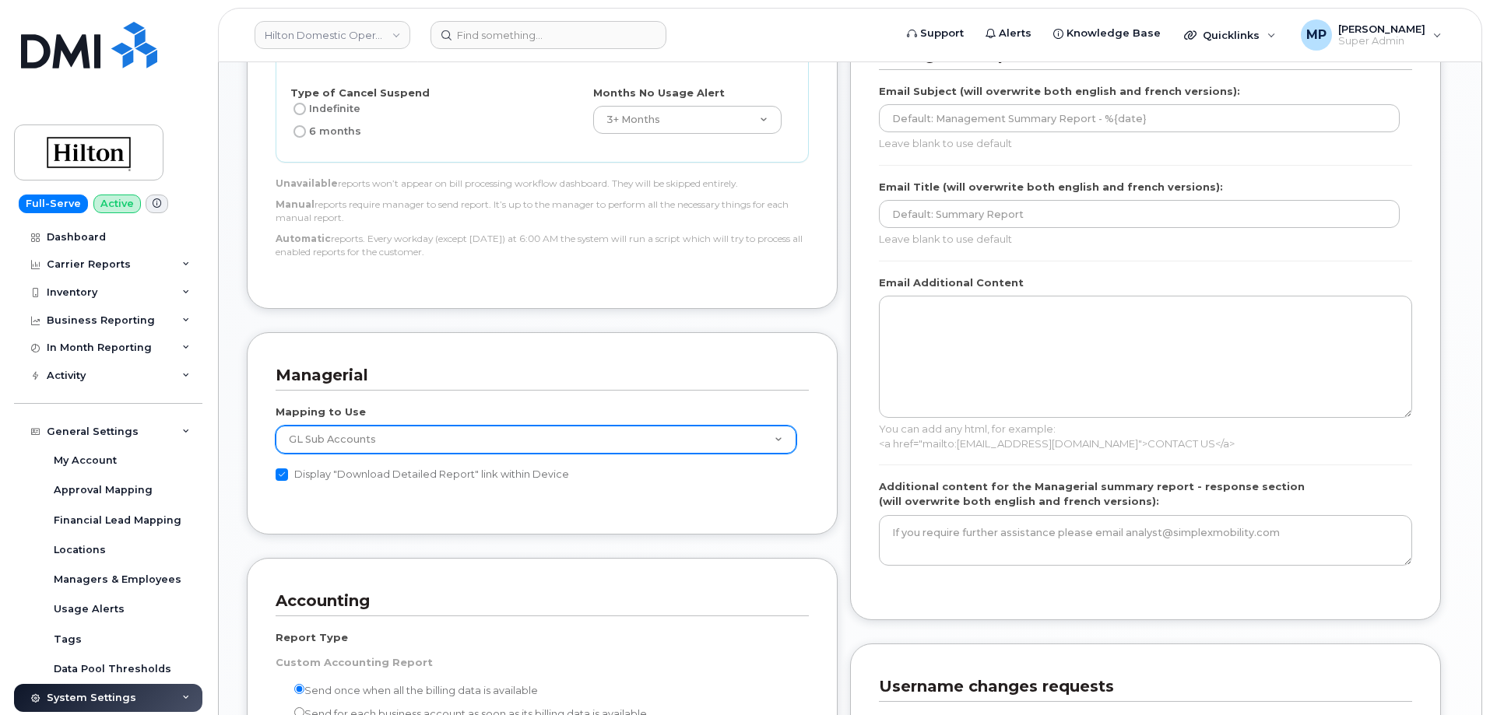
click at [504, 437] on select "GL Sub Accounts Device contacts" at bounding box center [536, 440] width 521 height 28
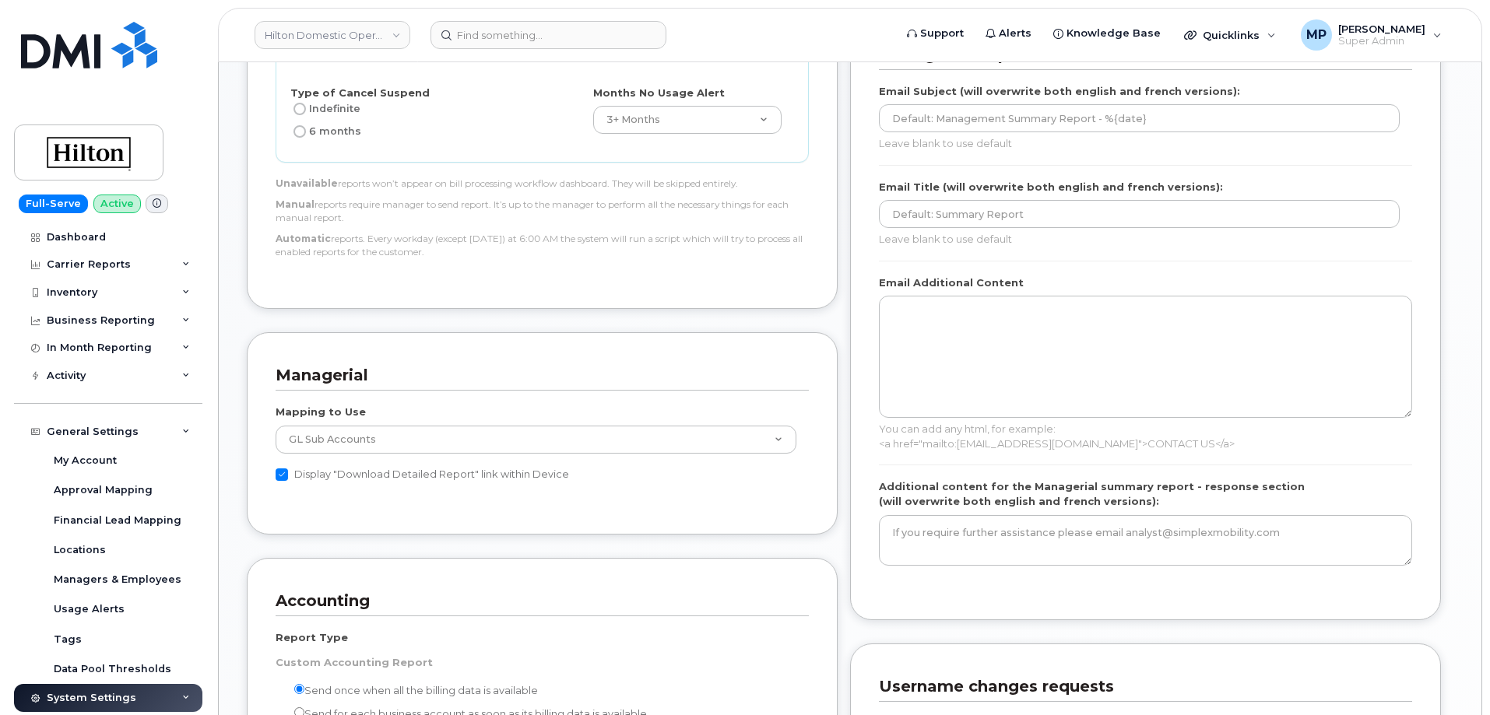
click at [500, 395] on div "Mapping to Use GL Sub Accounts Device contacts Display "Download Detailed Repor…" at bounding box center [542, 448] width 533 height 115
drag, startPoint x: 83, startPoint y: 290, endPoint x: 89, endPoint y: 284, distance: 8.3
click at [82, 290] on div "Inventory" at bounding box center [72, 292] width 51 height 12
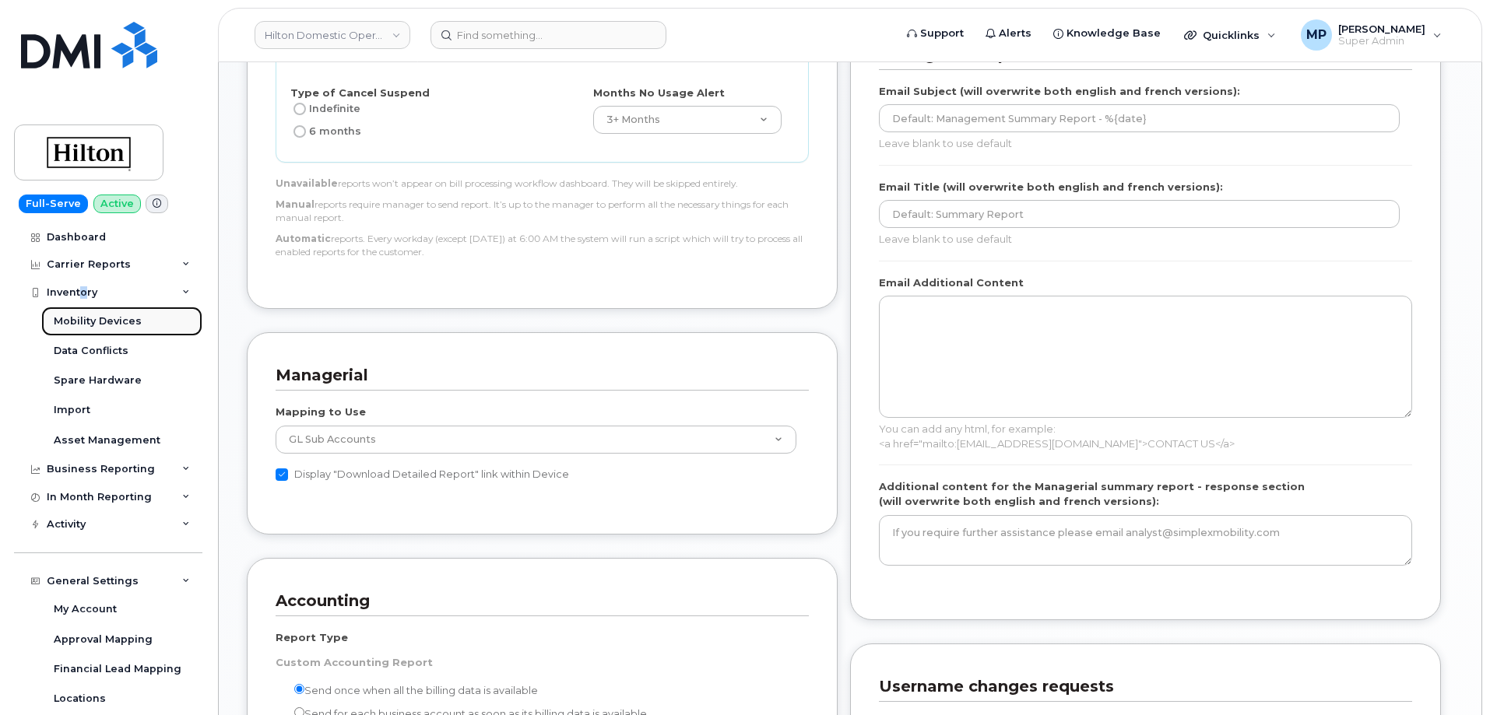
click at [121, 327] on div "Mobility Devices" at bounding box center [98, 321] width 88 height 14
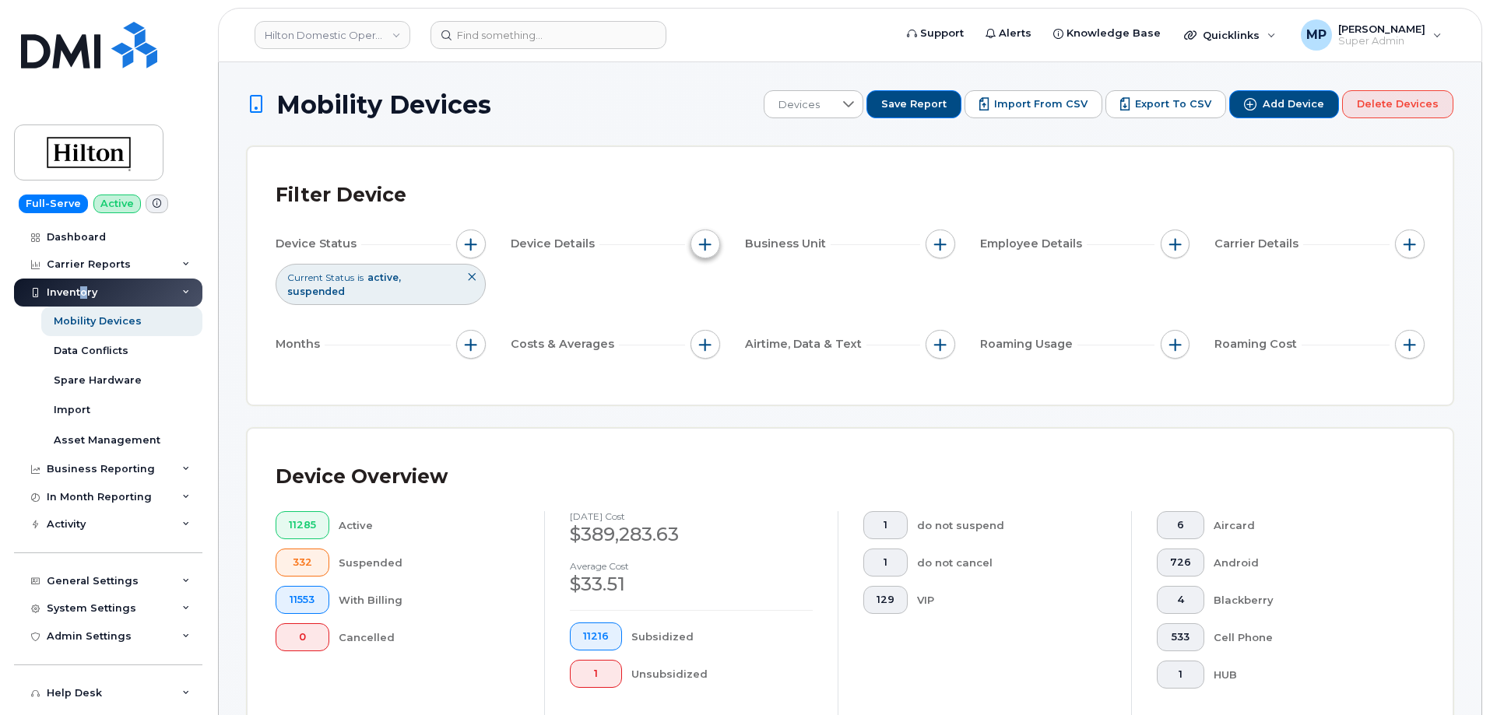
click at [704, 248] on span "button" at bounding box center [705, 244] width 12 height 12
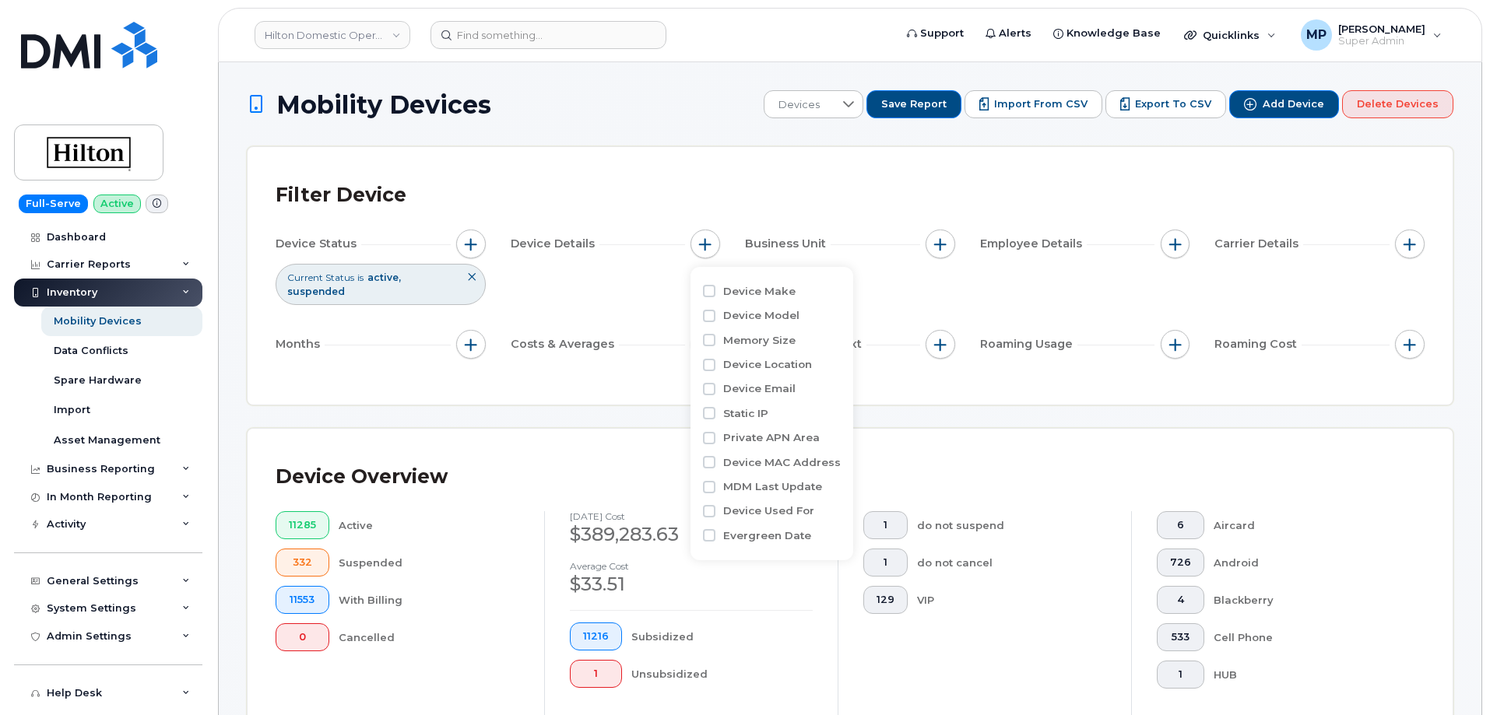
click at [911, 291] on div "Device Status Current Status is active suspended Device Details Business Unit E…" at bounding box center [850, 297] width 1149 height 135
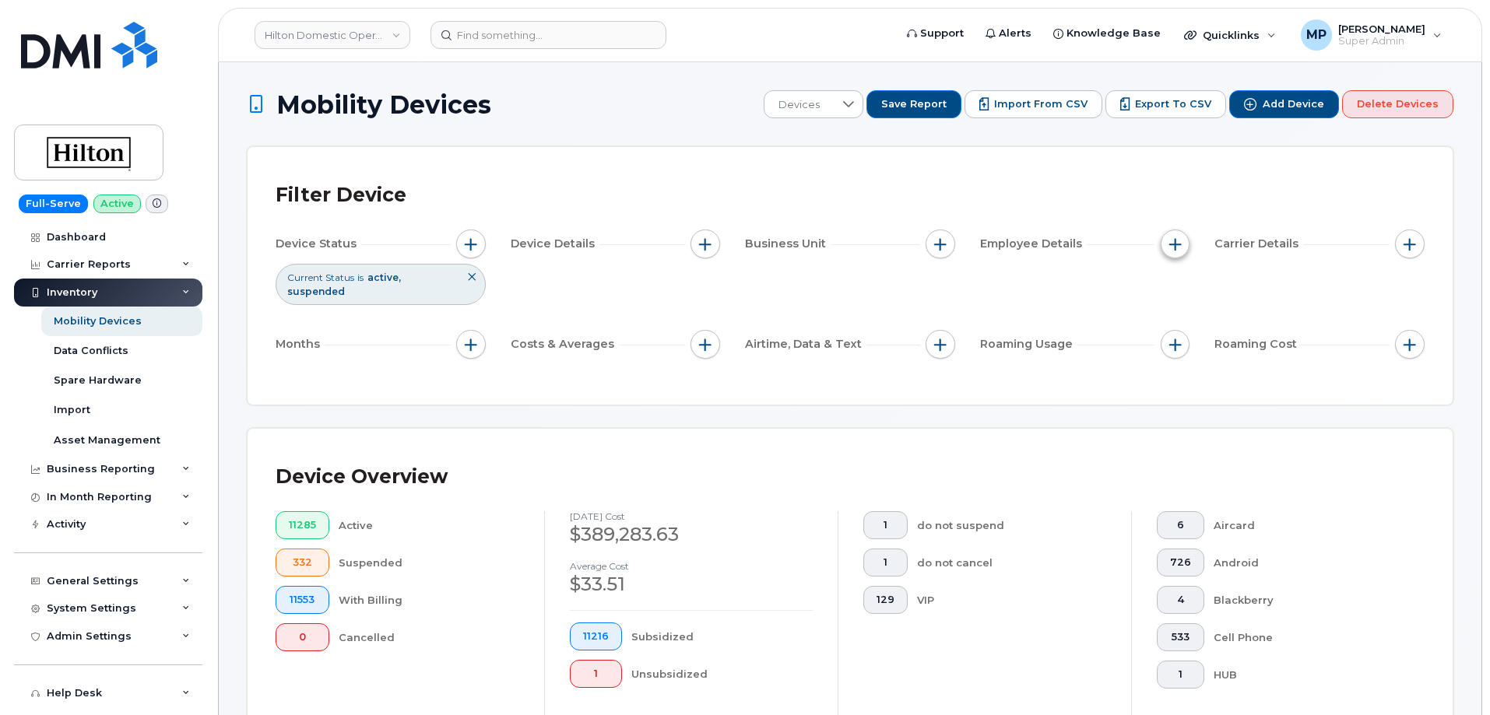
click at [1171, 244] on span "button" at bounding box center [1175, 244] width 12 height 12
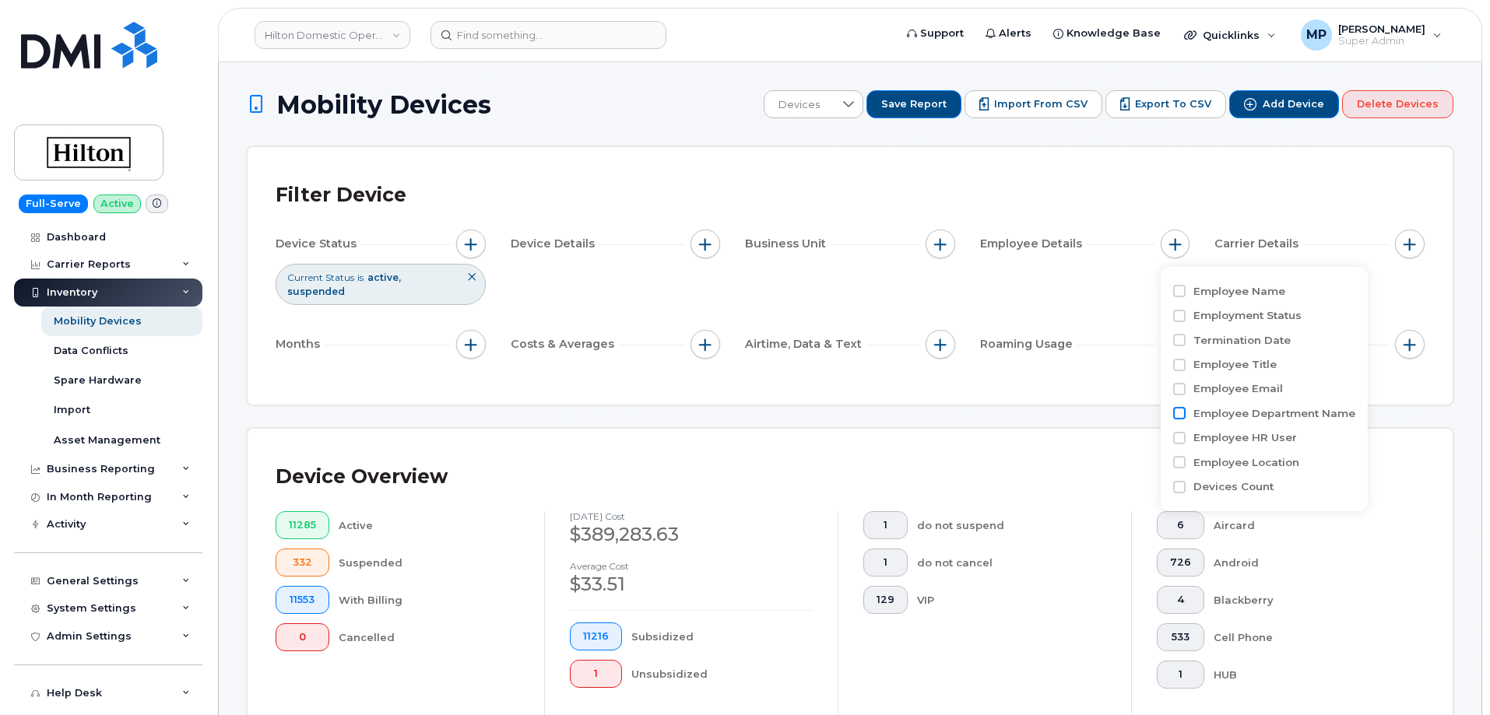
click at [1184, 413] on input "Employee Department Name" at bounding box center [1179, 413] width 12 height 12
checkbox input "true"
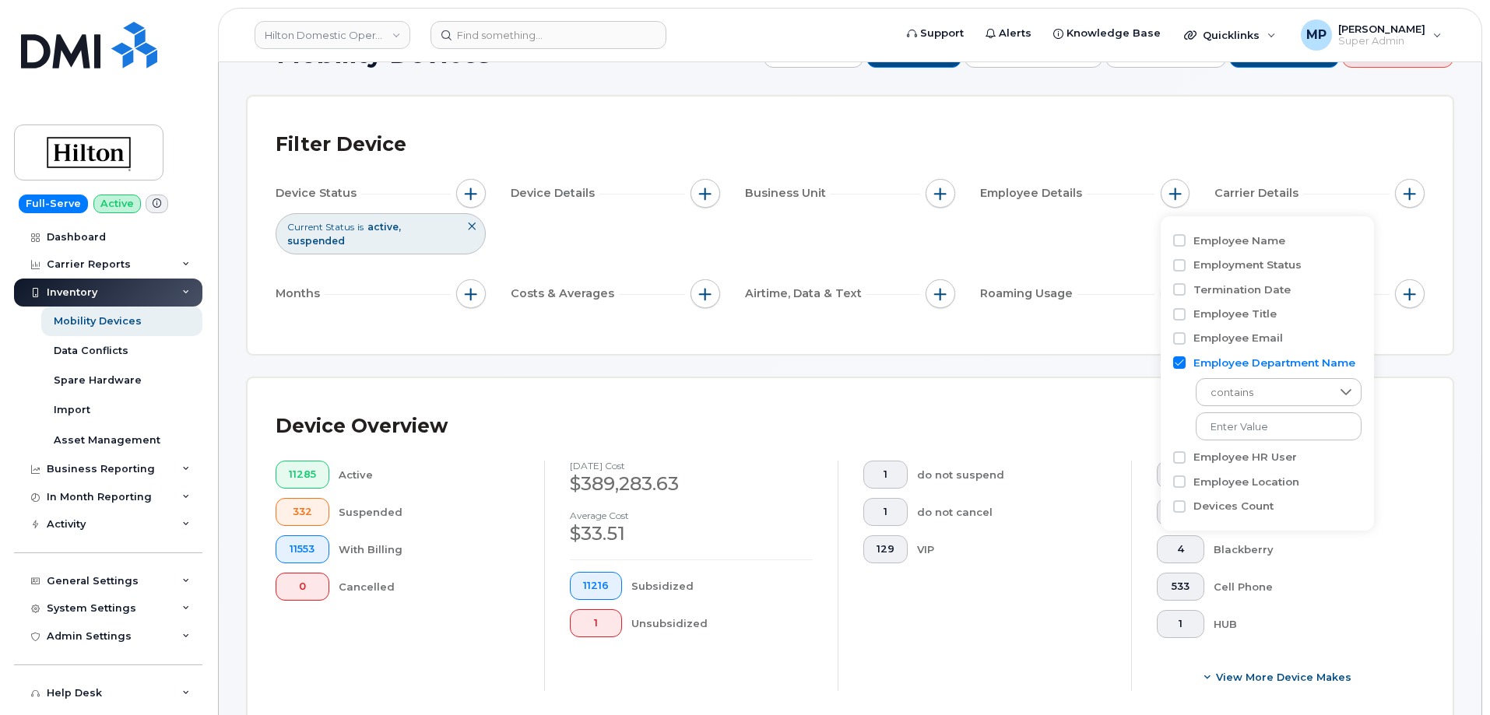
scroll to position [78, 0]
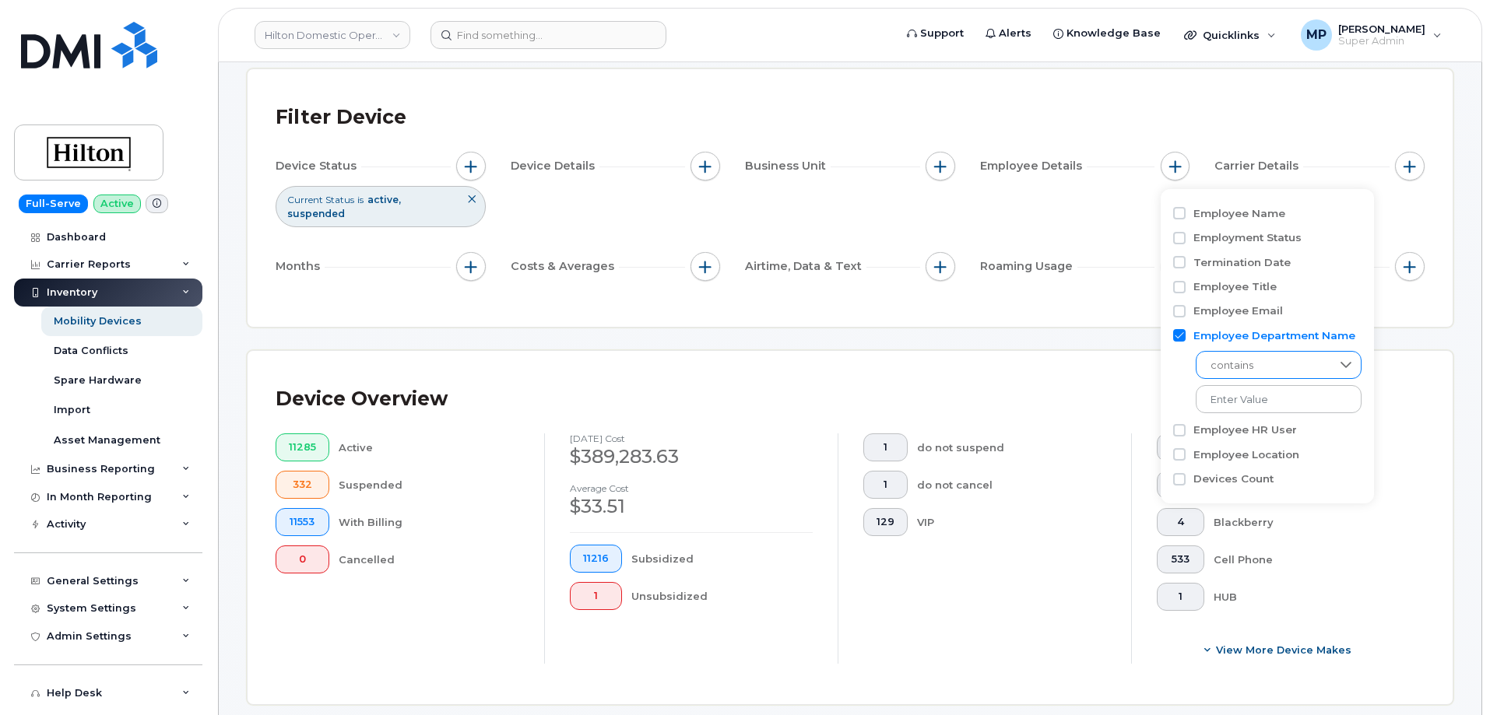
click at [1276, 364] on span "contains" at bounding box center [1263, 366] width 135 height 28
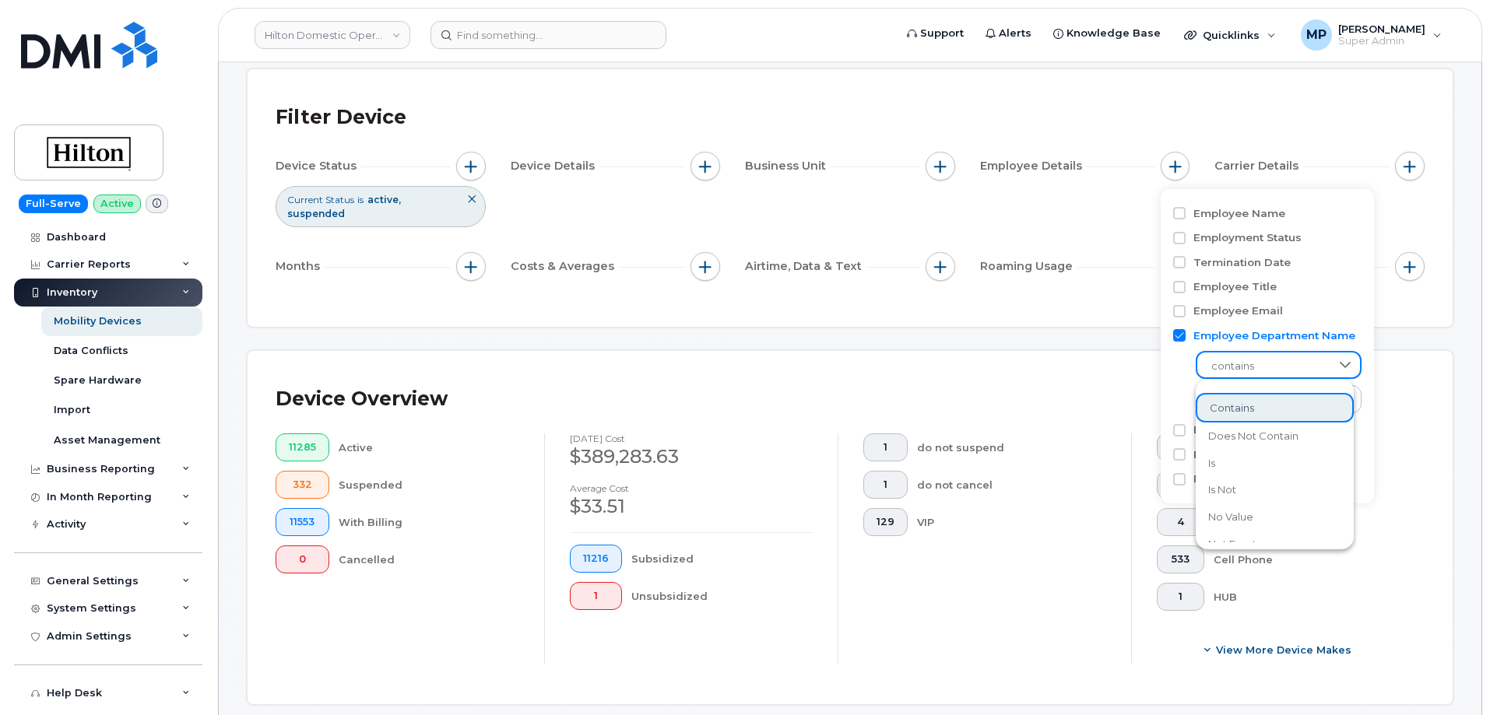
click at [1276, 364] on span "contains" at bounding box center [1263, 367] width 133 height 28
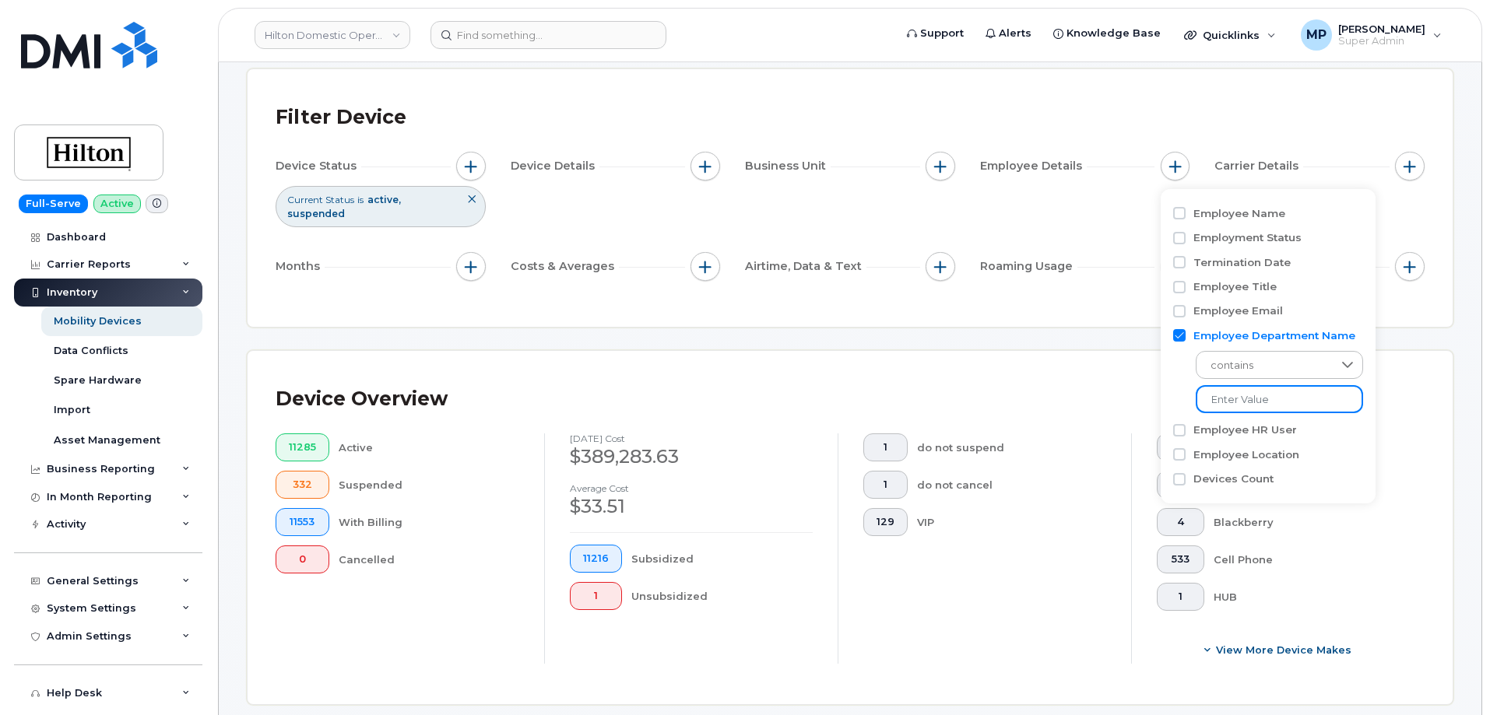
click at [1254, 408] on input at bounding box center [1278, 399] width 167 height 28
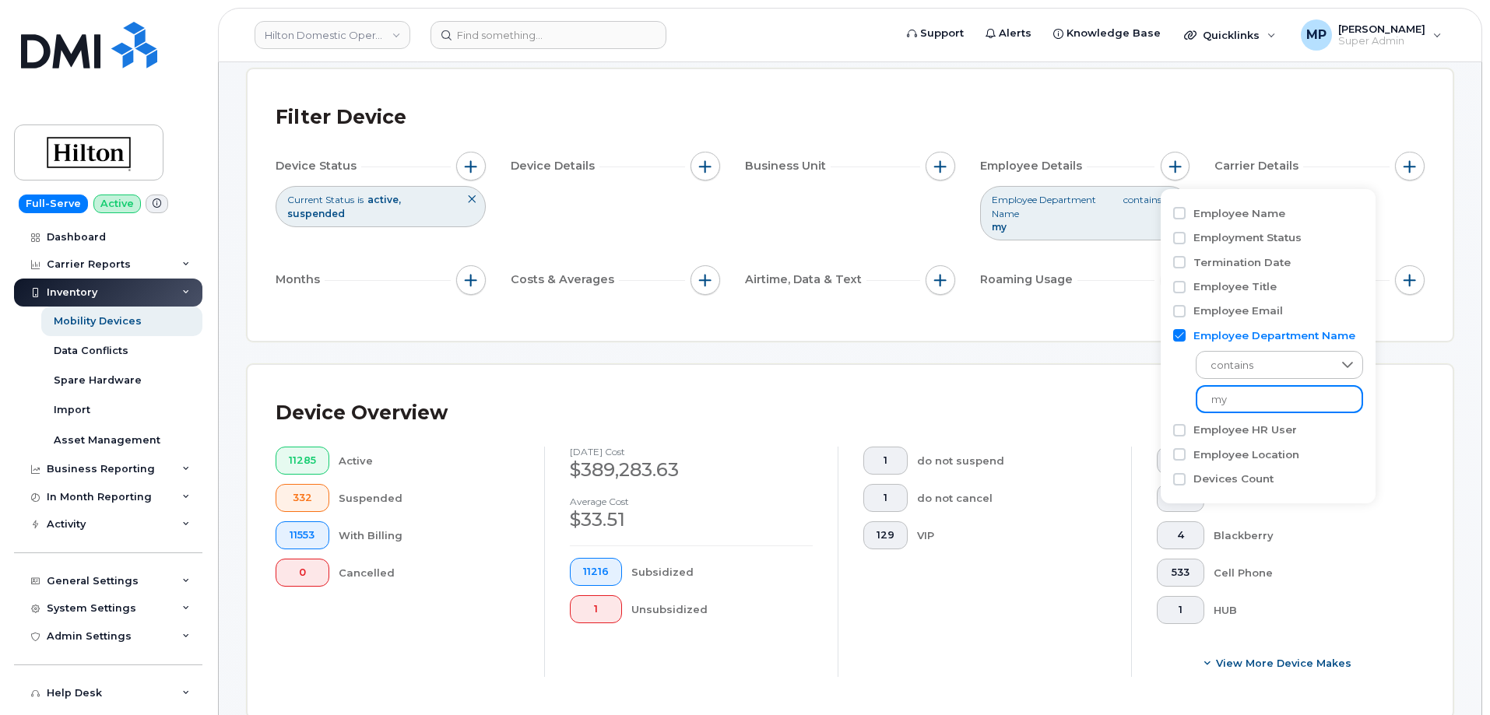
type input "m"
type input "chich"
click at [1268, 360] on span "contains" at bounding box center [1263, 367] width 133 height 28
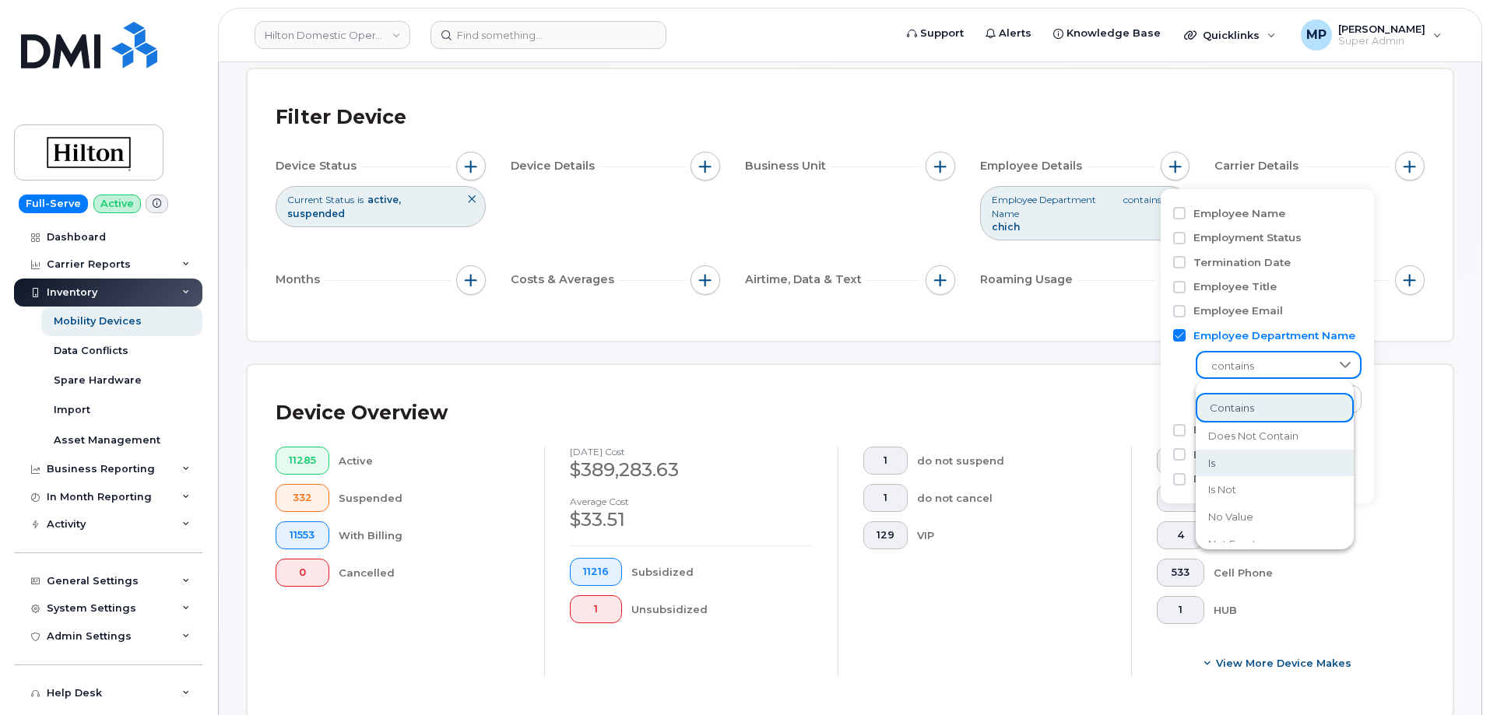
click at [1257, 469] on li "is" at bounding box center [1274, 463] width 158 height 27
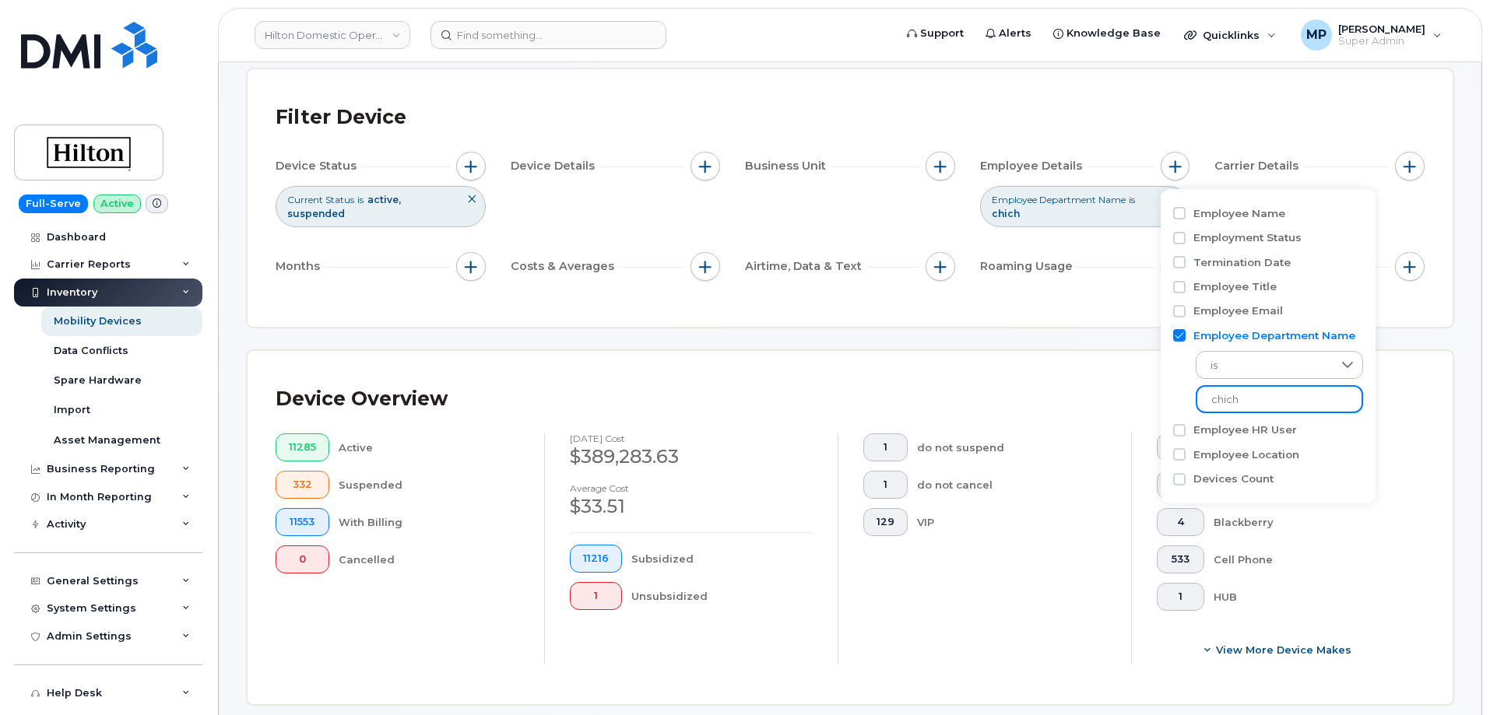
click at [1259, 401] on input "chich" at bounding box center [1278, 399] width 167 height 28
click at [1069, 377] on div "Device Overview 11285 Active 332 Suspended 11553 With Billing 0 Cancelled Augus…" at bounding box center [849, 527] width 1205 height 353
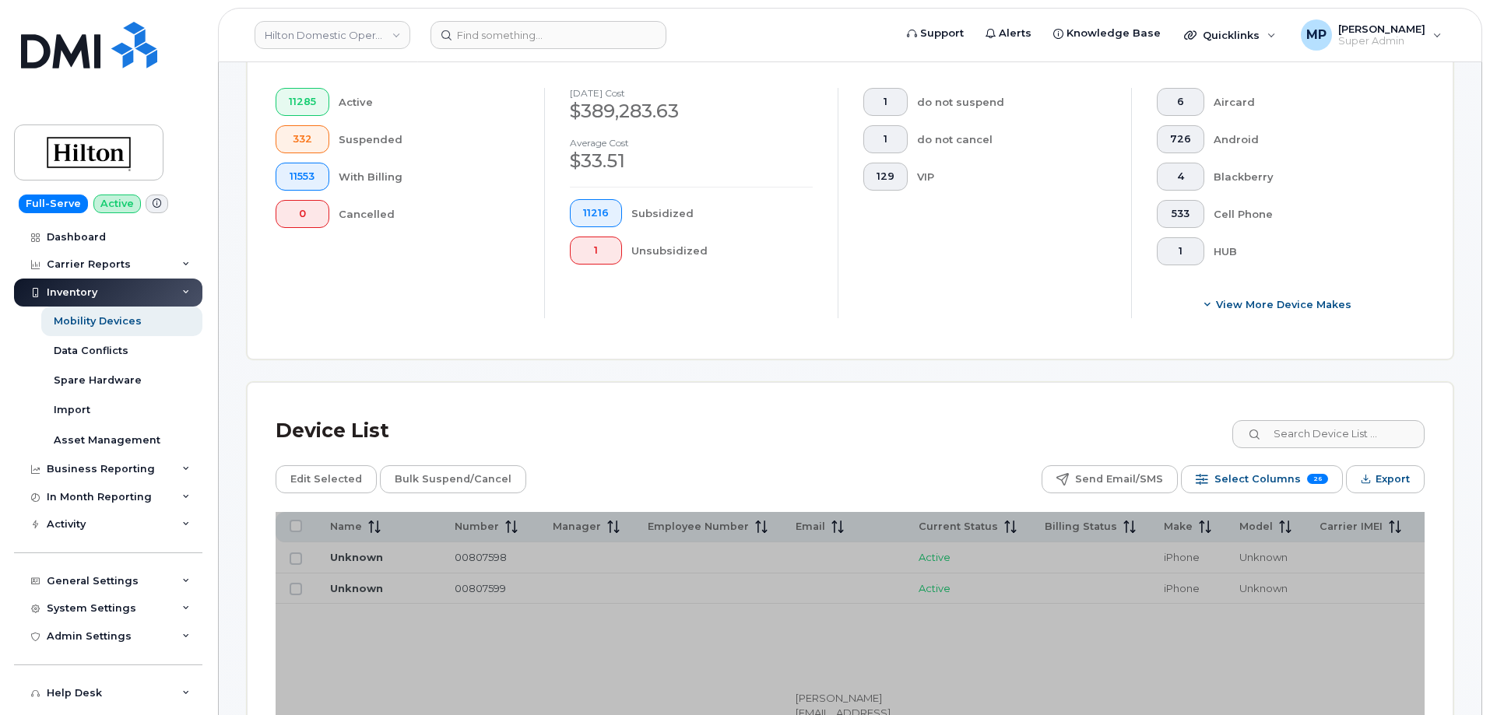
scroll to position [545, 0]
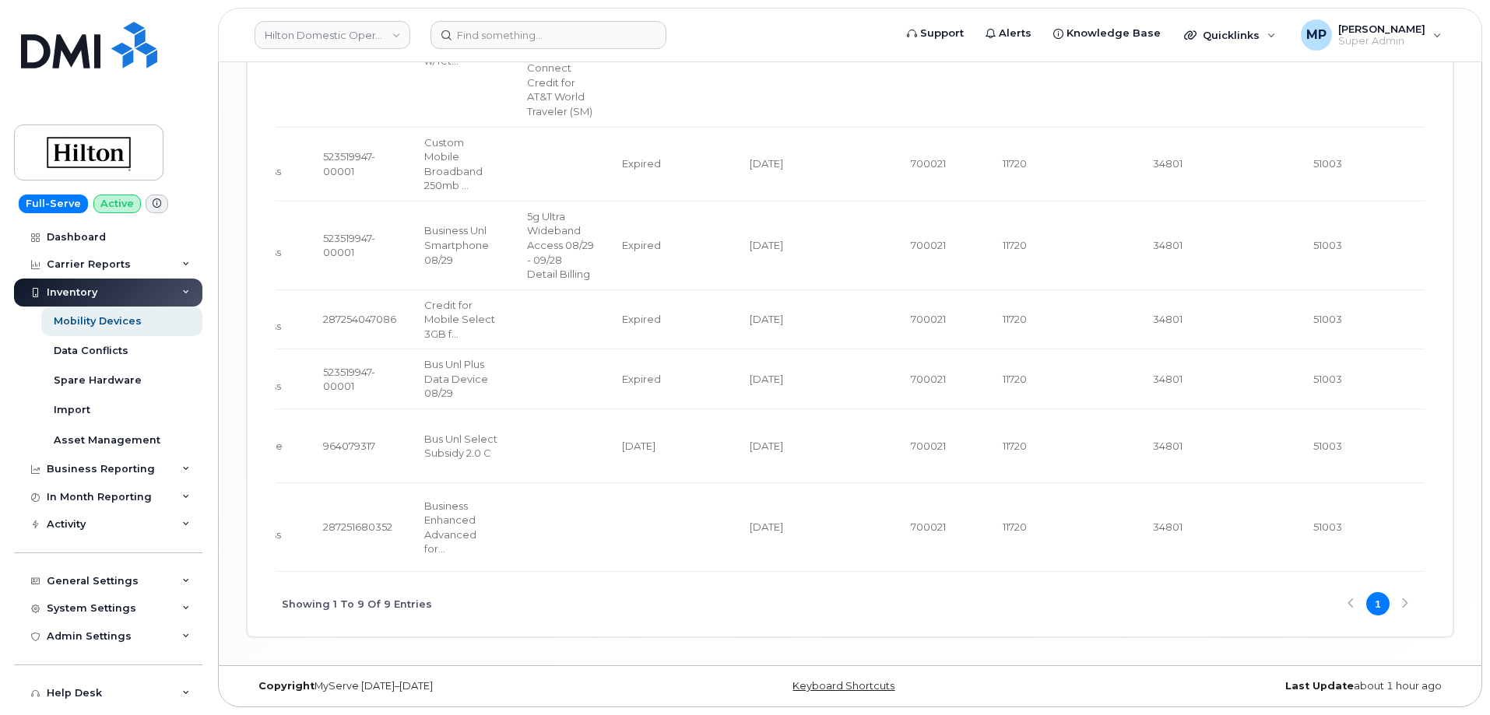
scroll to position [0, 2479]
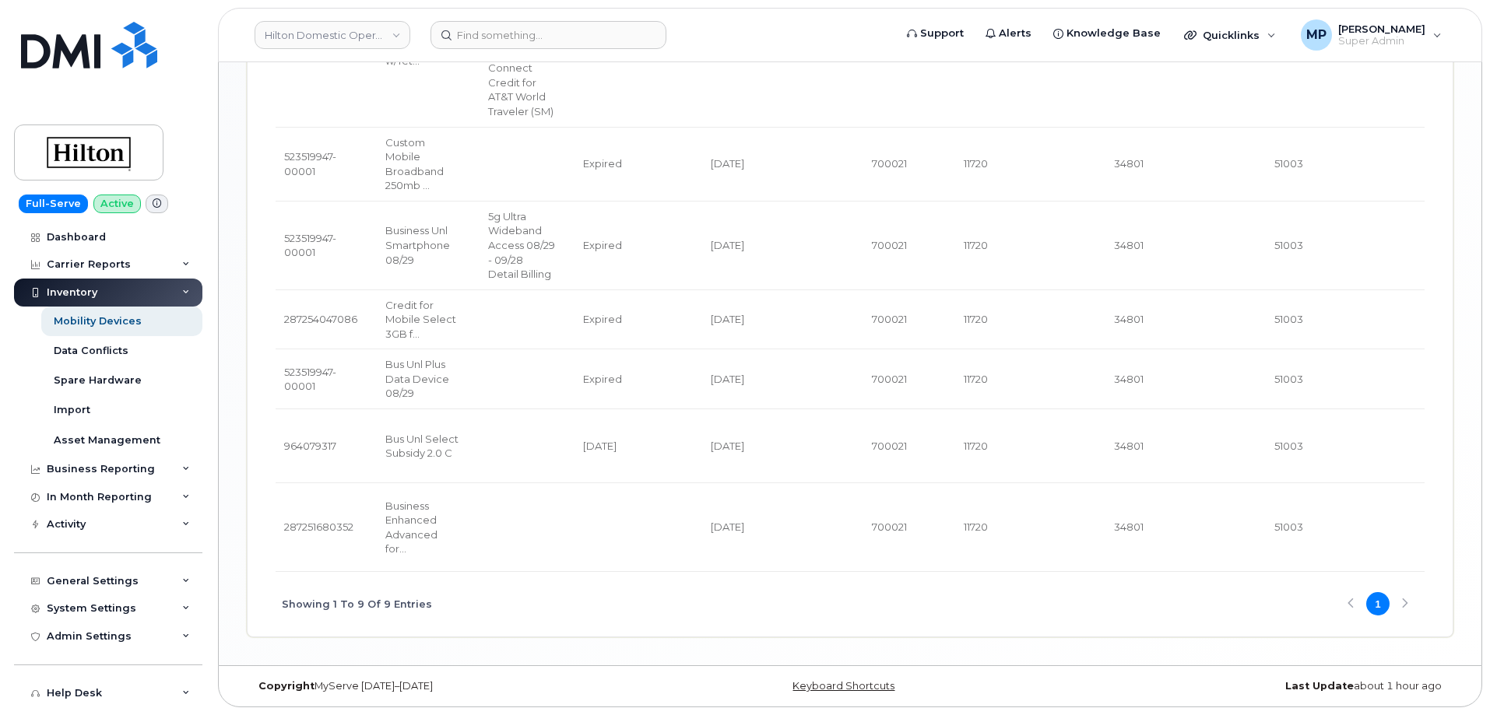
drag, startPoint x: 1312, startPoint y: 526, endPoint x: 1265, endPoint y: 527, distance: 47.5
copy tr "51003"
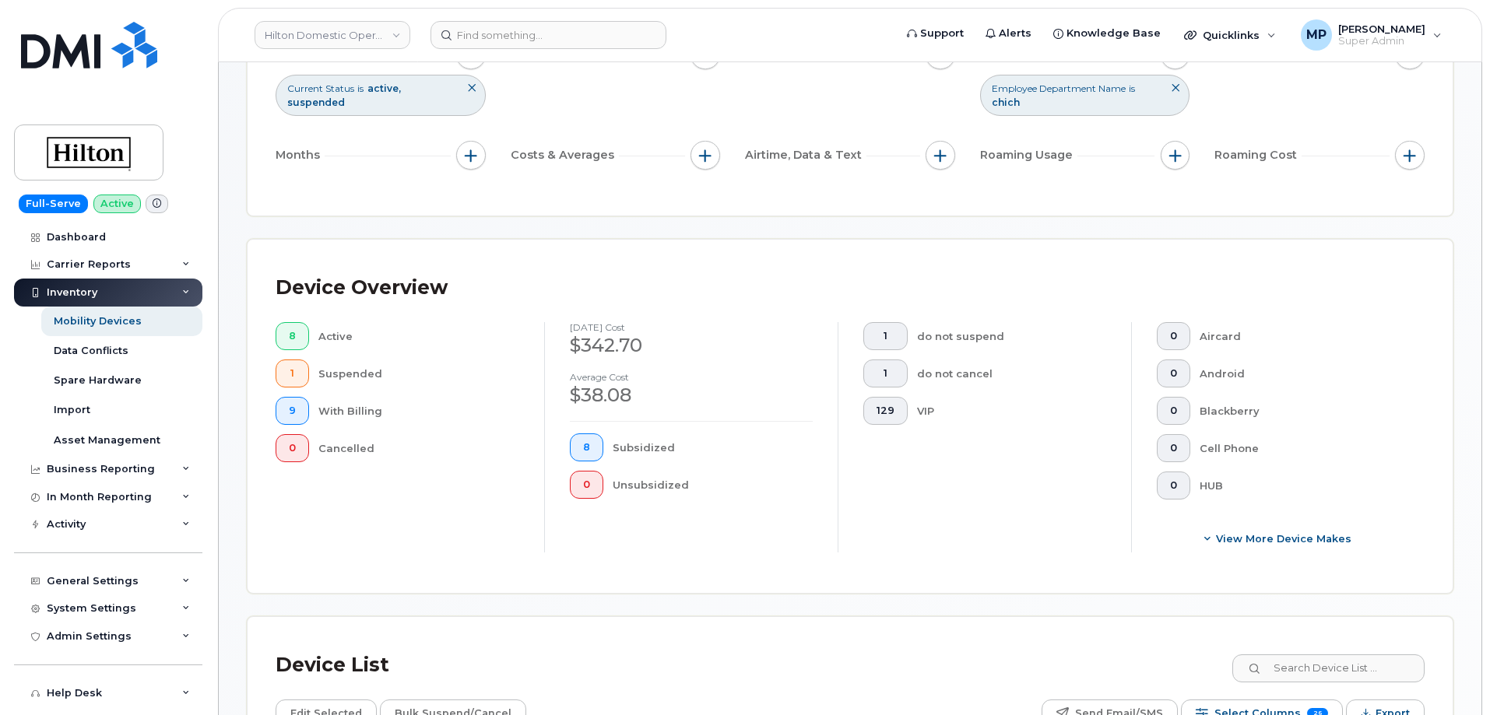
scroll to position [0, 0]
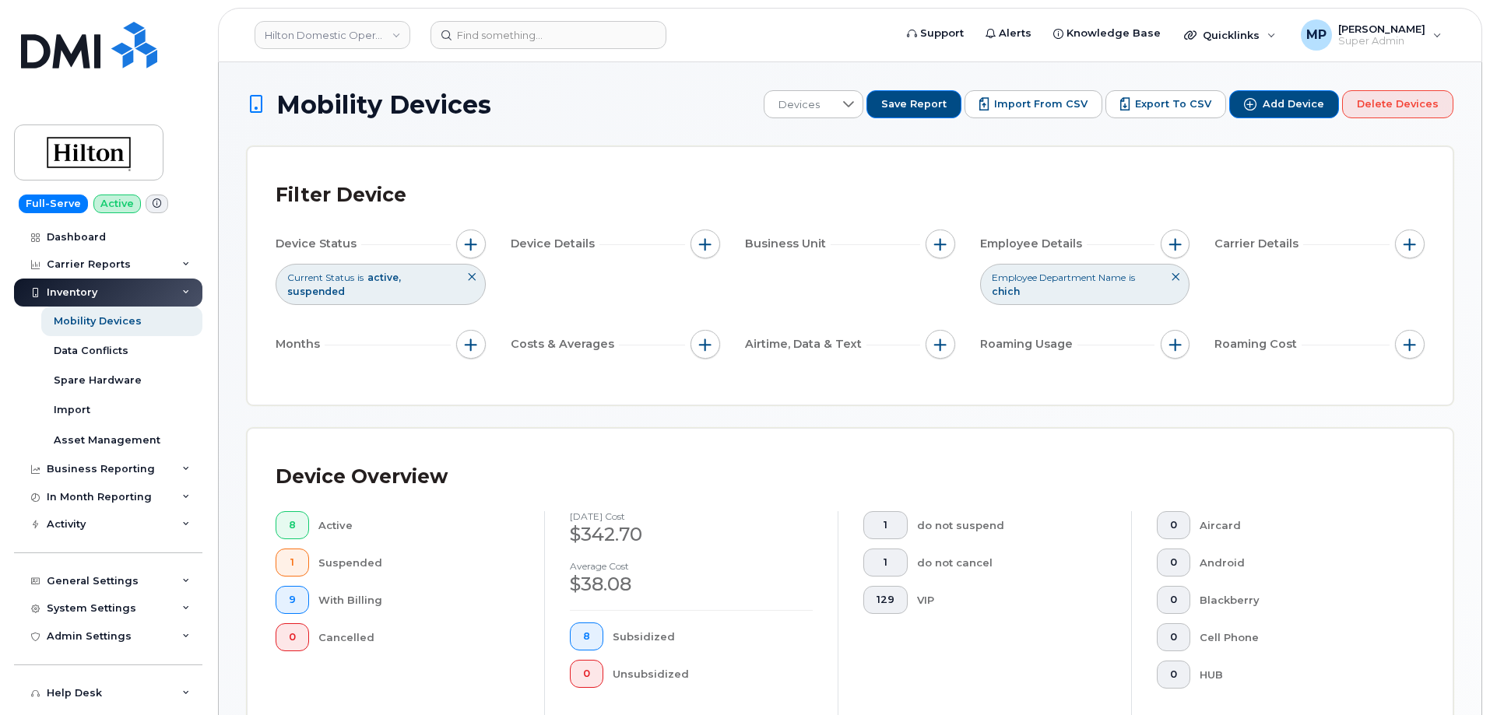
click at [1177, 276] on icon at bounding box center [1175, 276] width 9 height 9
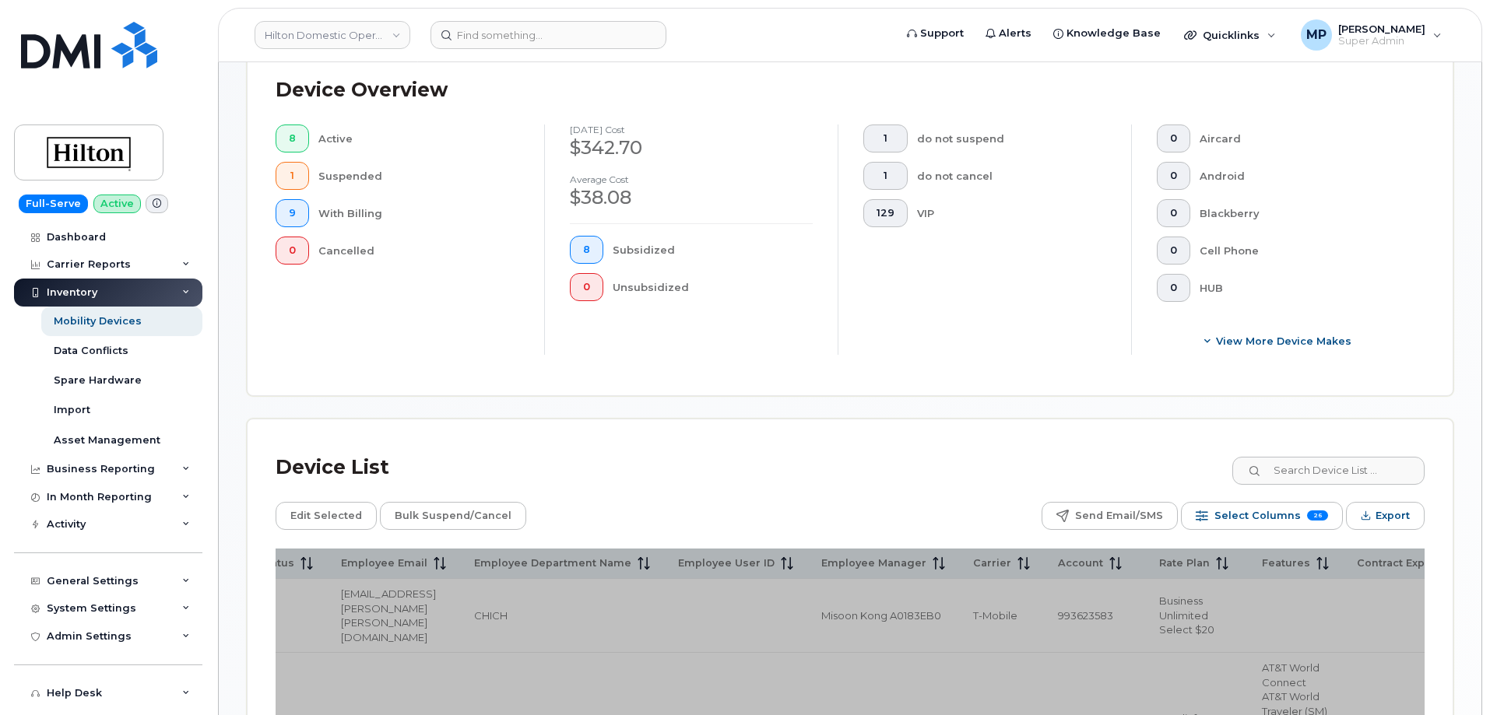
scroll to position [389, 0]
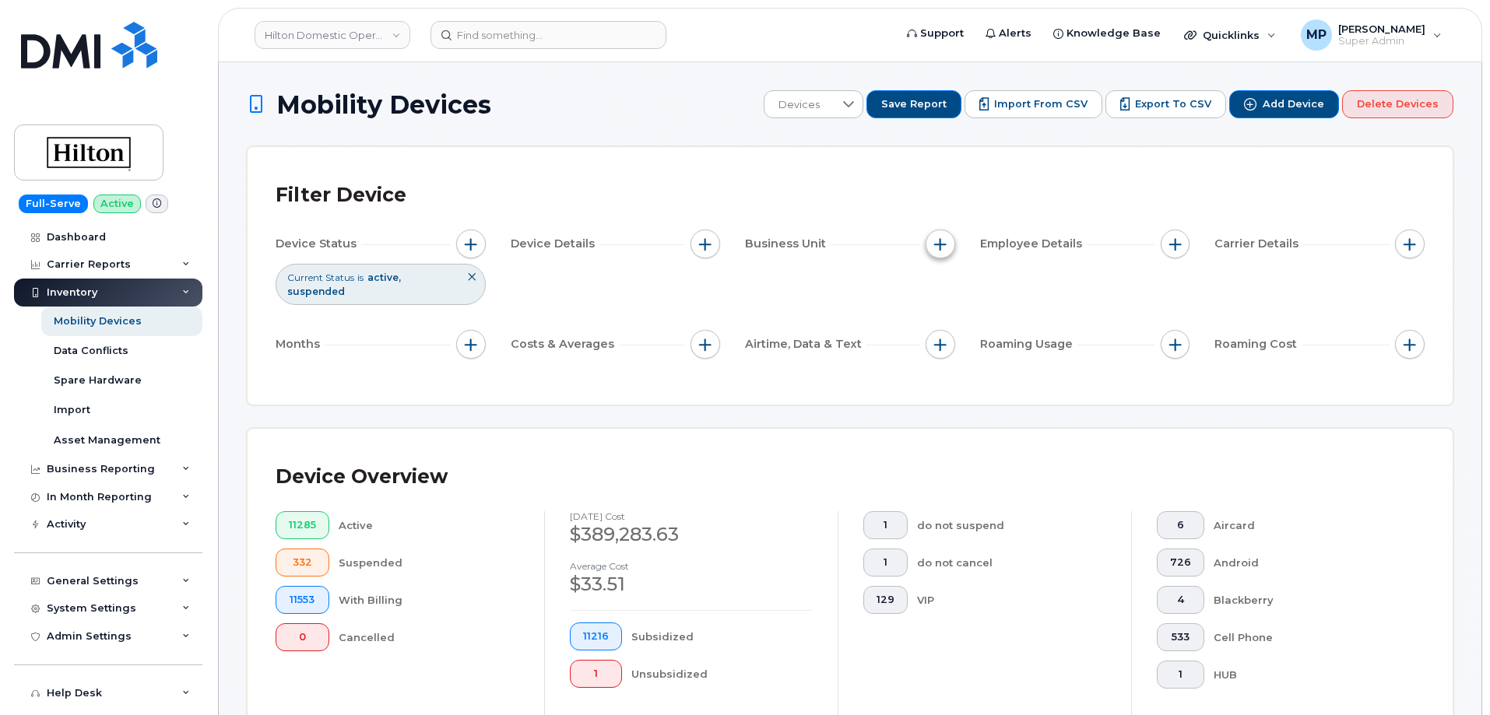
click at [942, 249] on span "button" at bounding box center [940, 244] width 12 height 12
click at [943, 388] on input "Global Operating Unit" at bounding box center [944, 389] width 12 height 12
checkbox input "true"
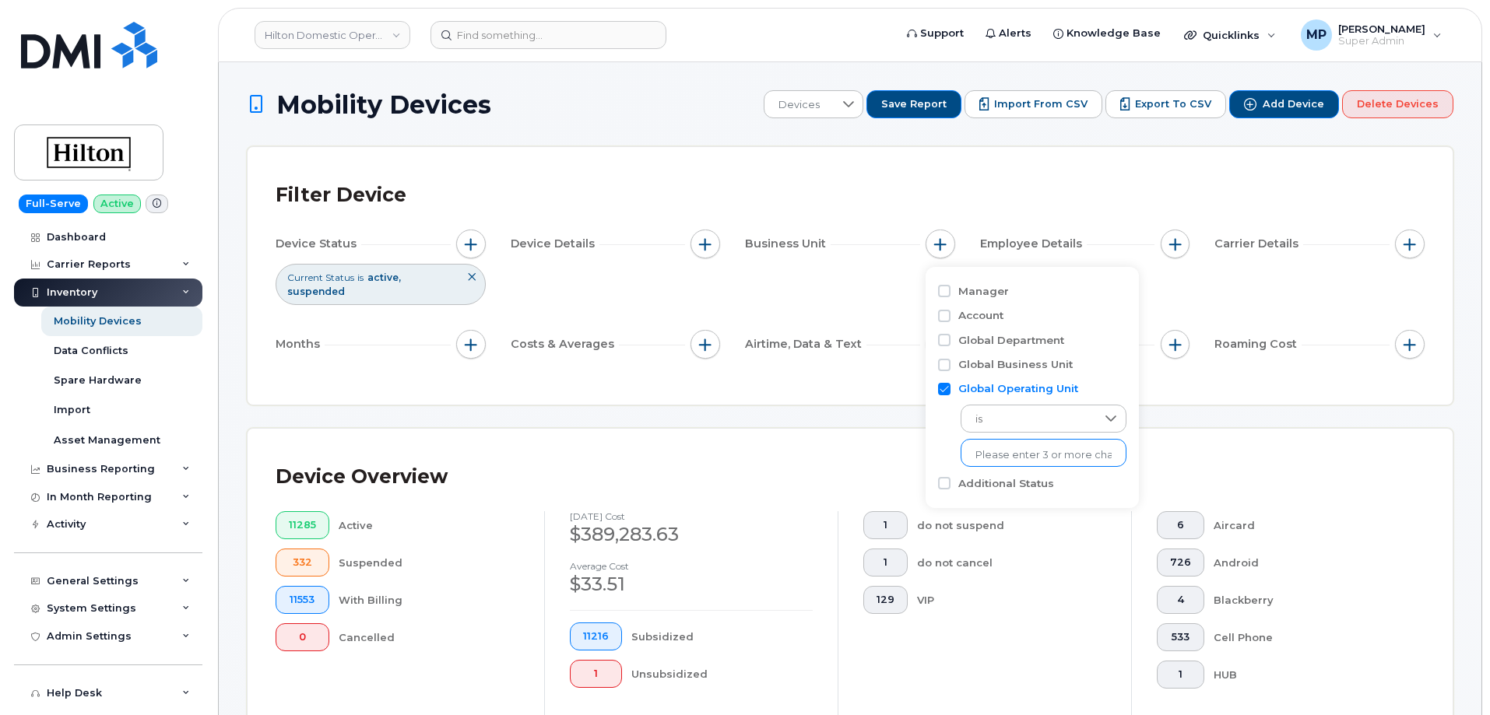
click at [995, 455] on input "text" at bounding box center [1043, 455] width 136 height 14
paste input "51003"
type input "51003"
click at [995, 486] on li "- 51003" at bounding box center [1035, 487] width 150 height 29
click at [684, 433] on div "Device Overview 11285 Active 332 Suspended 11553 With Billing 0 Cancelled Augus…" at bounding box center [849, 605] width 1205 height 353
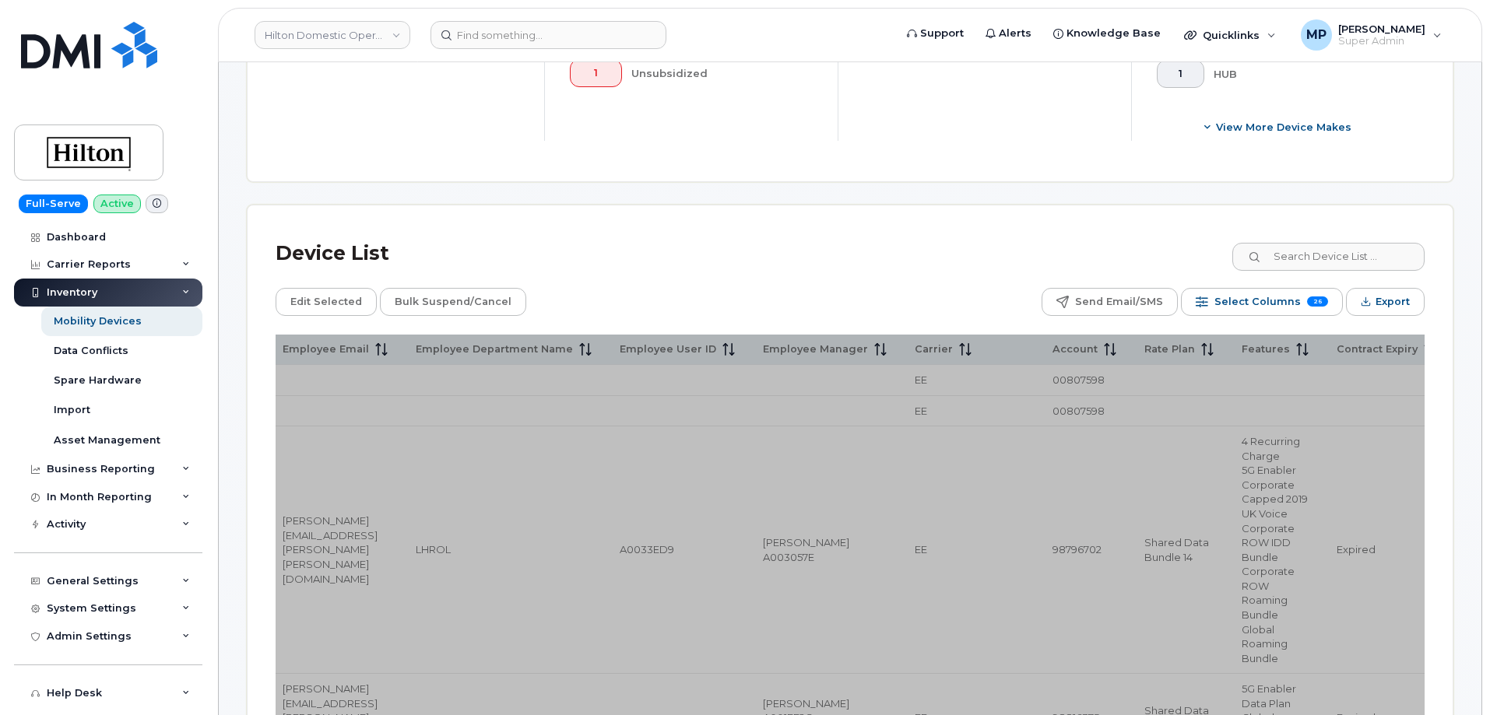
scroll to position [623, 0]
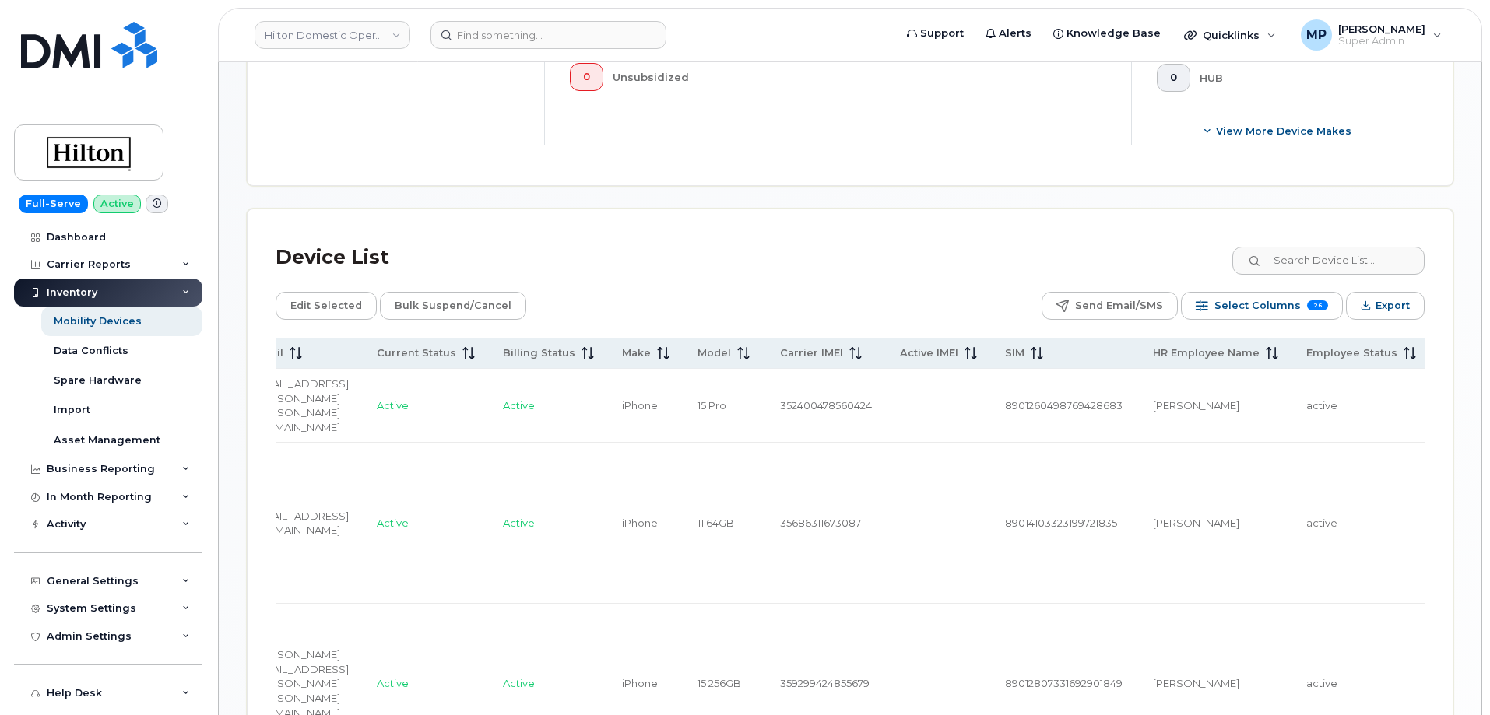
scroll to position [0, 858]
